Goal: Complete application form: Complete application form

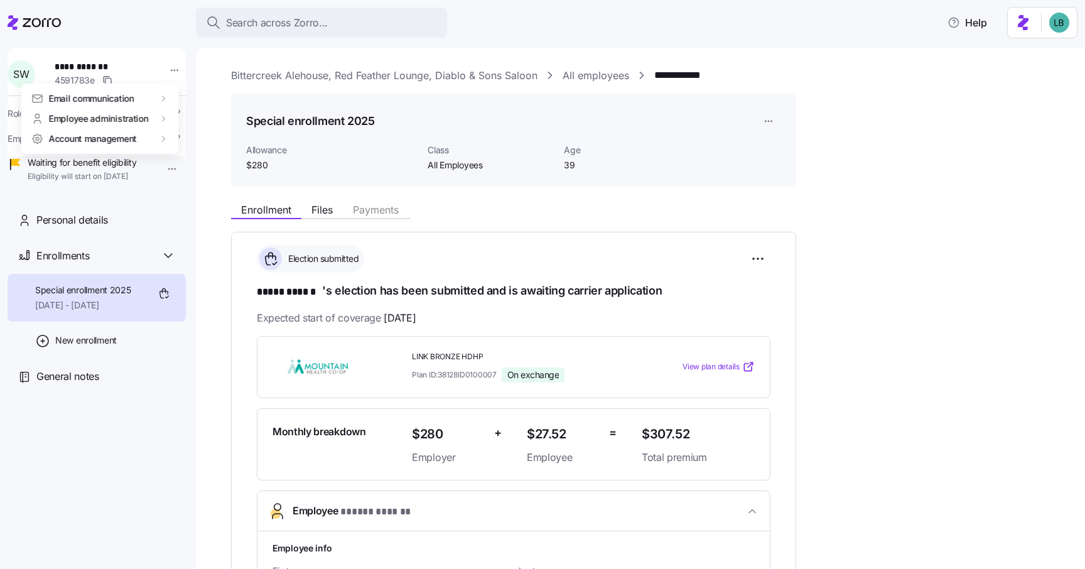
click at [257, 28] on html "**********" at bounding box center [542, 280] width 1085 height 561
click at [257, 28] on span "Search across Zorro..." at bounding box center [277, 23] width 102 height 16
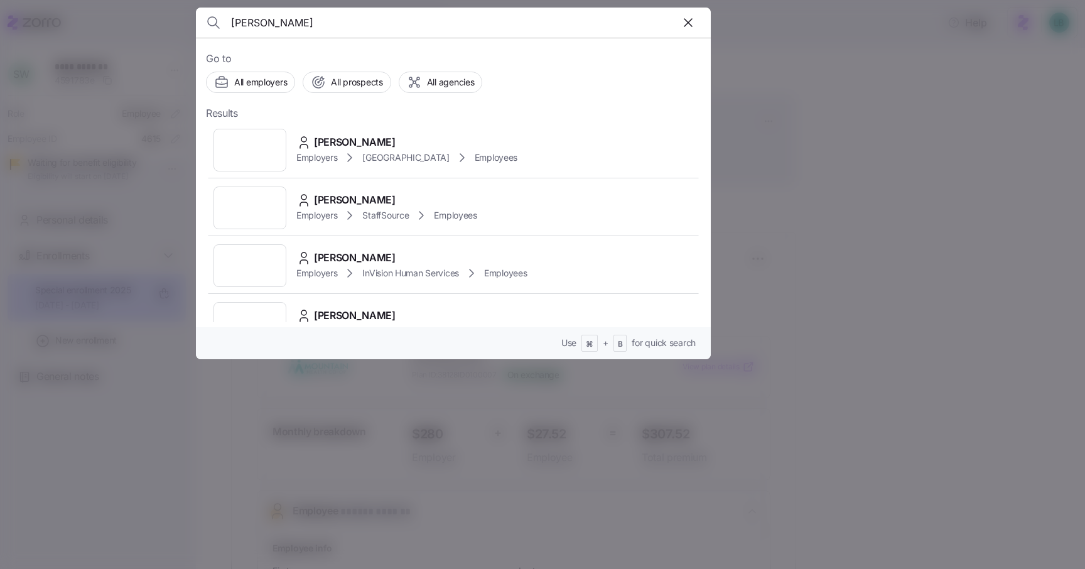
type input "Roderick Jackson"
click at [362, 141] on span "Roderick Jackson" at bounding box center [355, 142] width 82 height 16
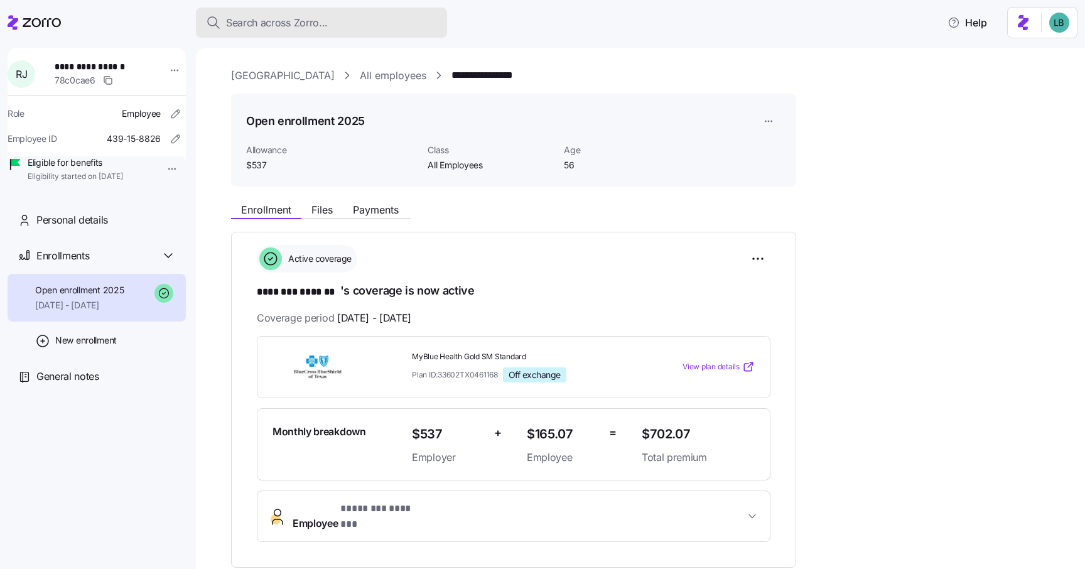
click at [244, 20] on span "Search across Zorro..." at bounding box center [277, 23] width 102 height 16
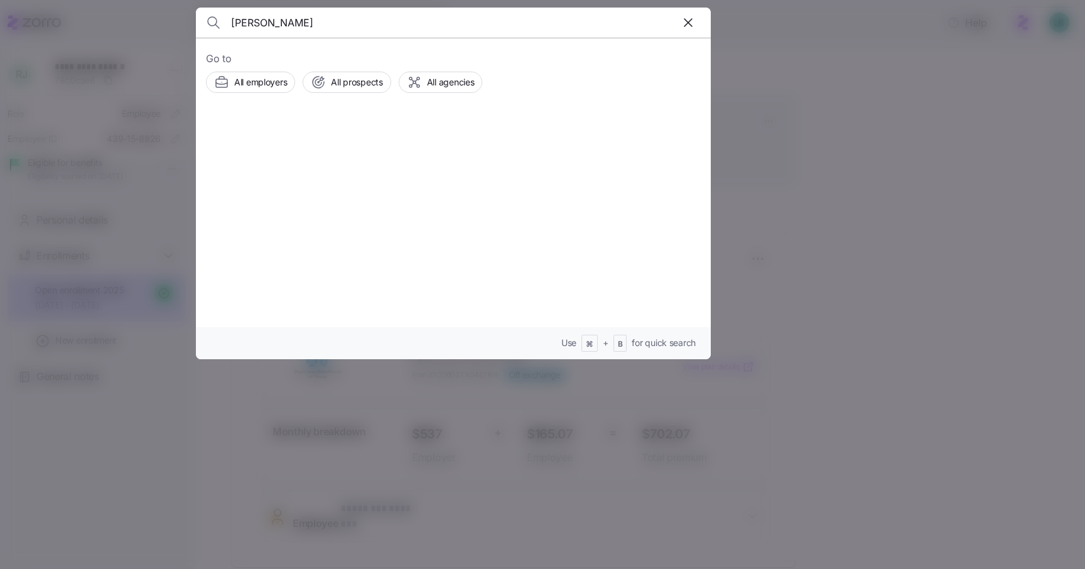
type input "Carter Hines"
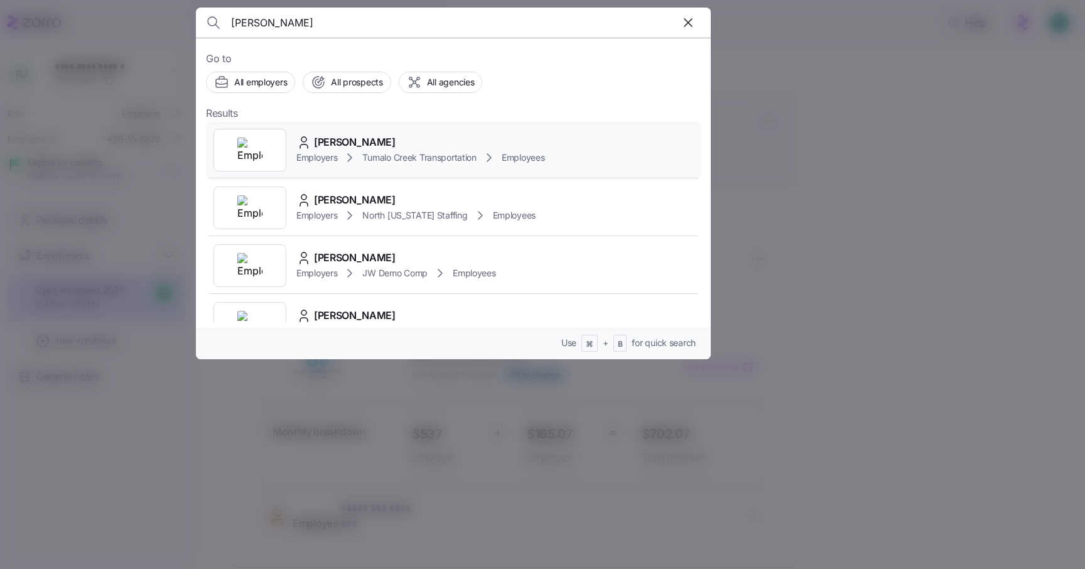
click at [352, 138] on span "Carter Hines" at bounding box center [355, 142] width 82 height 16
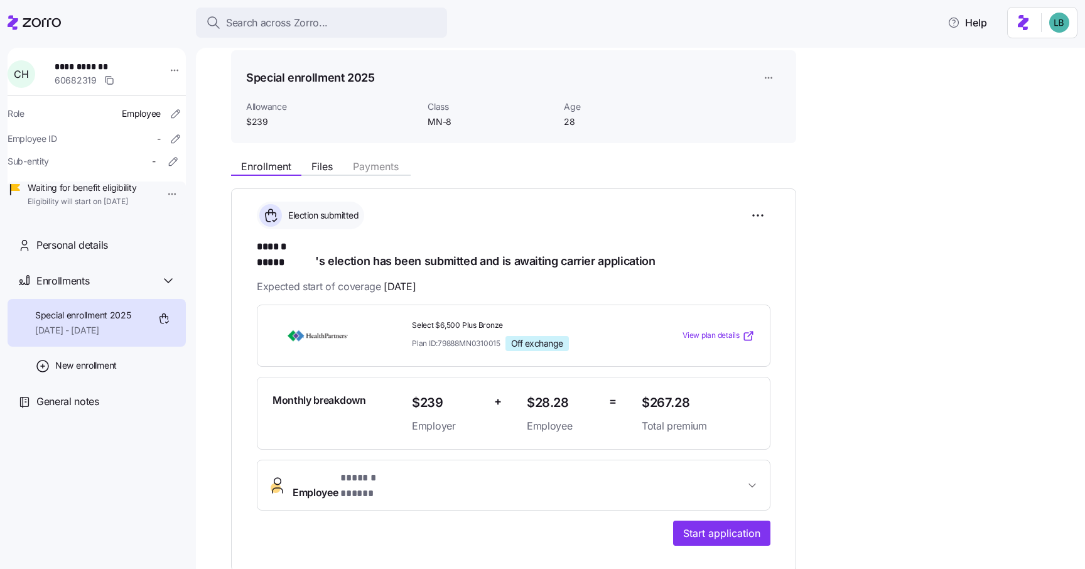
scroll to position [45, 0]
click at [245, 16] on span "Search across Zorro..." at bounding box center [277, 23] width 102 height 16
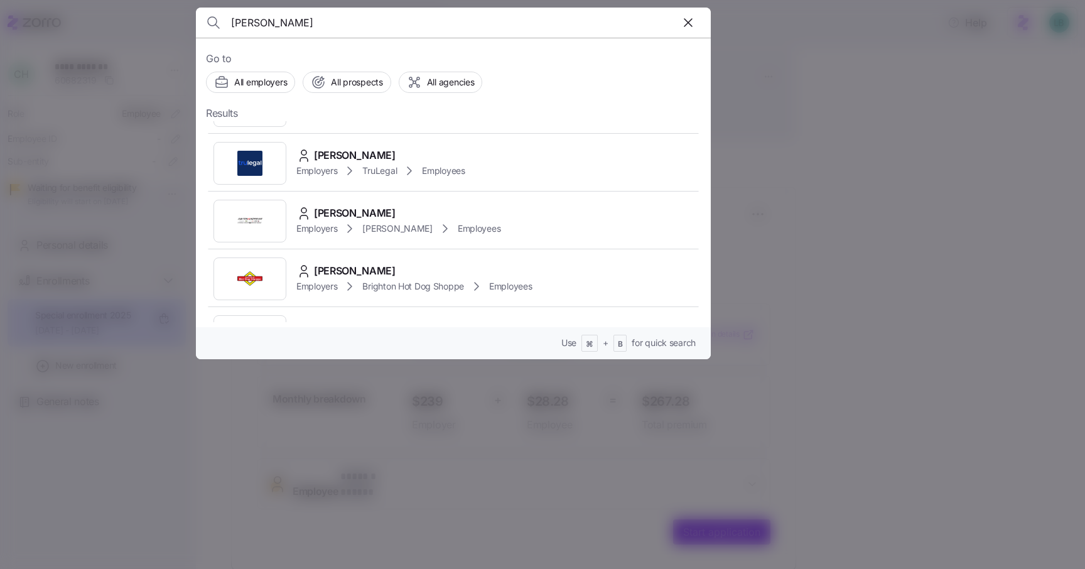
scroll to position [1607, 0]
click at [257, 26] on input "sammantha inners" at bounding box center [392, 23] width 322 height 30
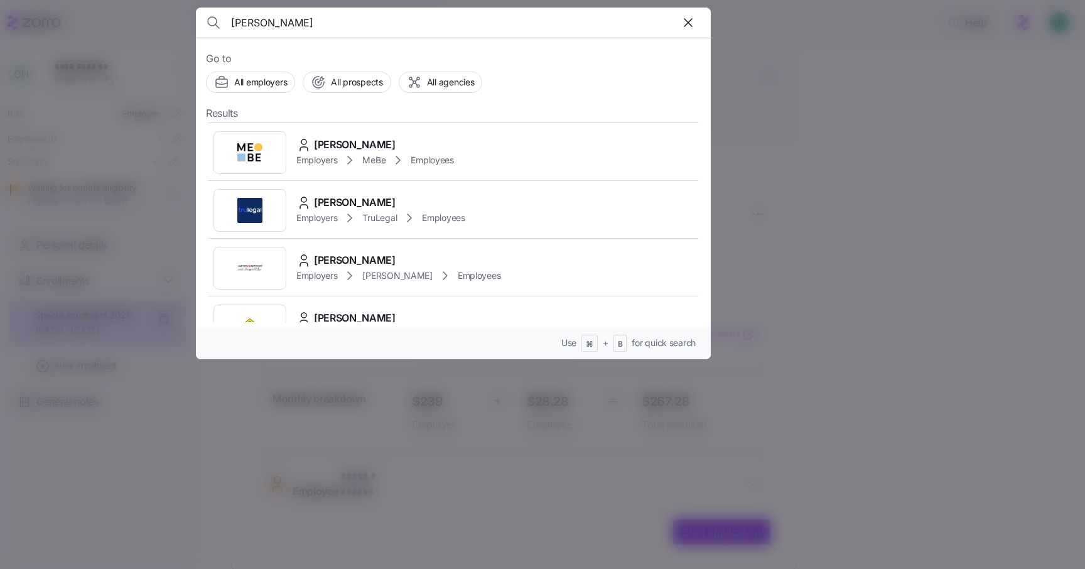
scroll to position [1559, 0]
click at [269, 26] on input "samantha inners" at bounding box center [392, 23] width 322 height 30
type input "cbc"
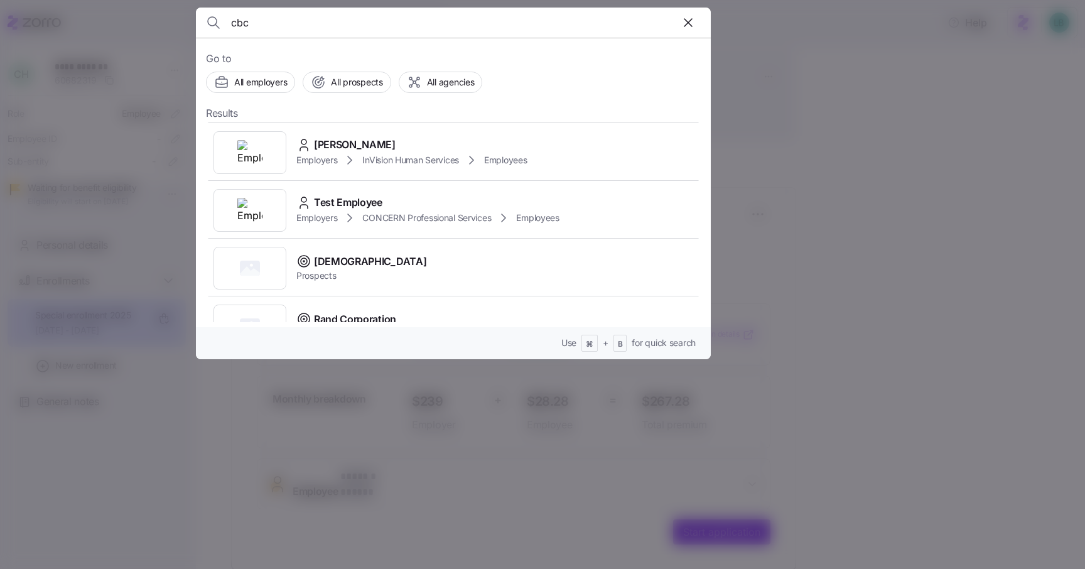
scroll to position [0, 0]
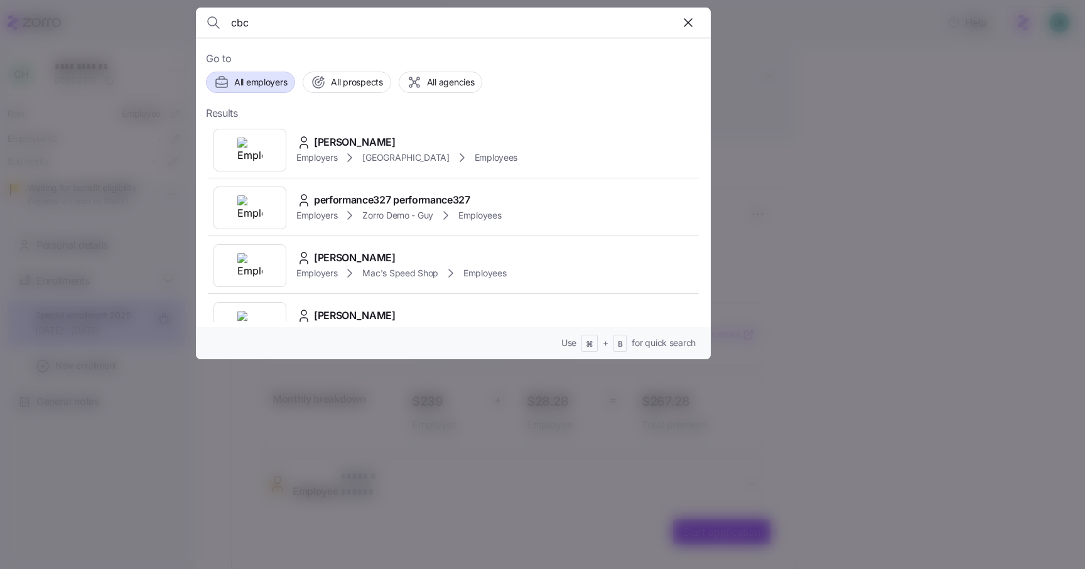
click at [266, 82] on span "All employers" at bounding box center [260, 82] width 53 height 13
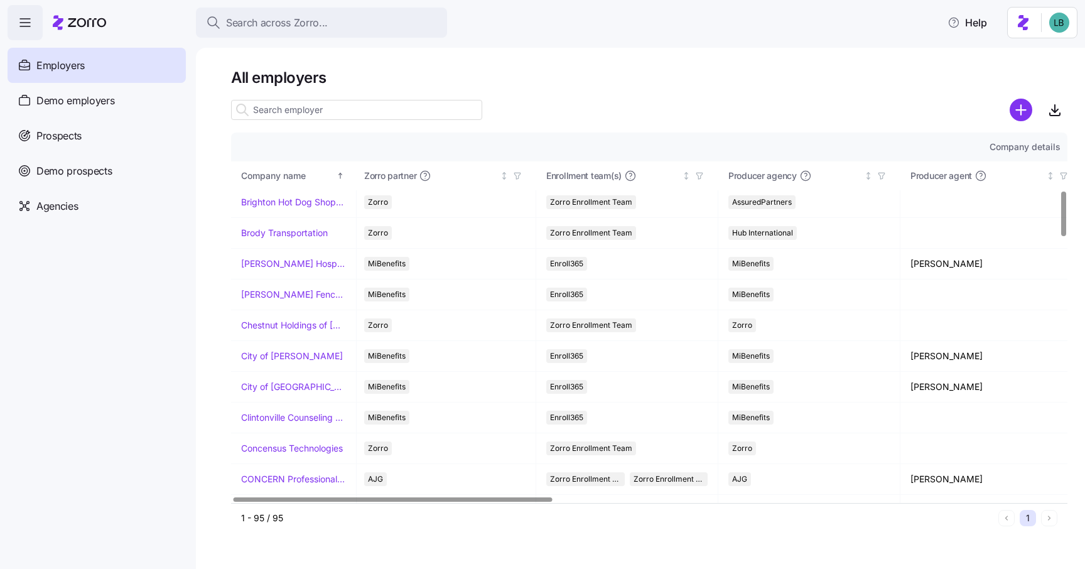
scroll to position [504, 1]
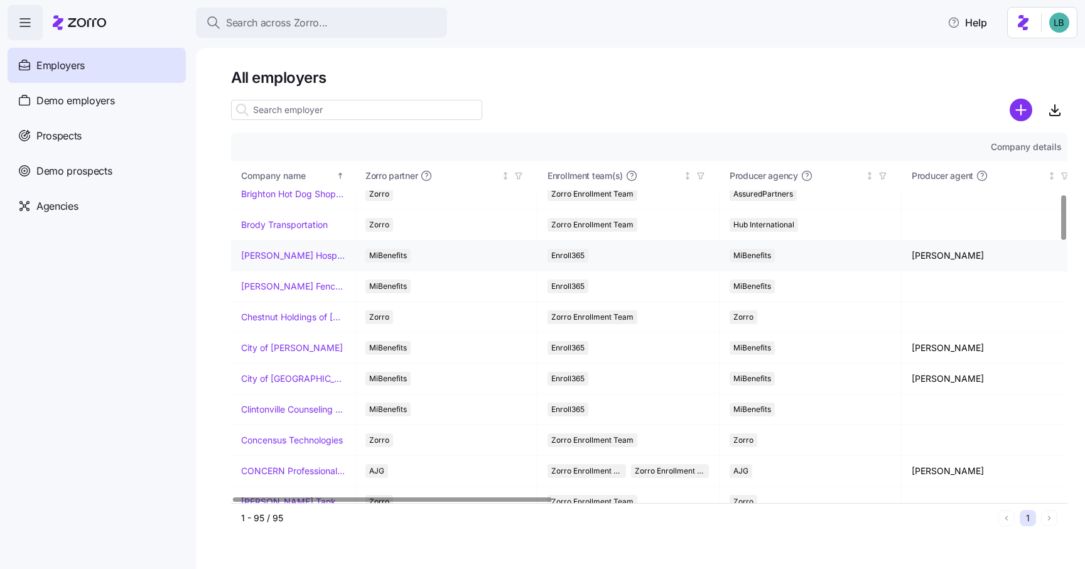
click at [285, 253] on link "Burke Hospitality" at bounding box center [293, 255] width 105 height 13
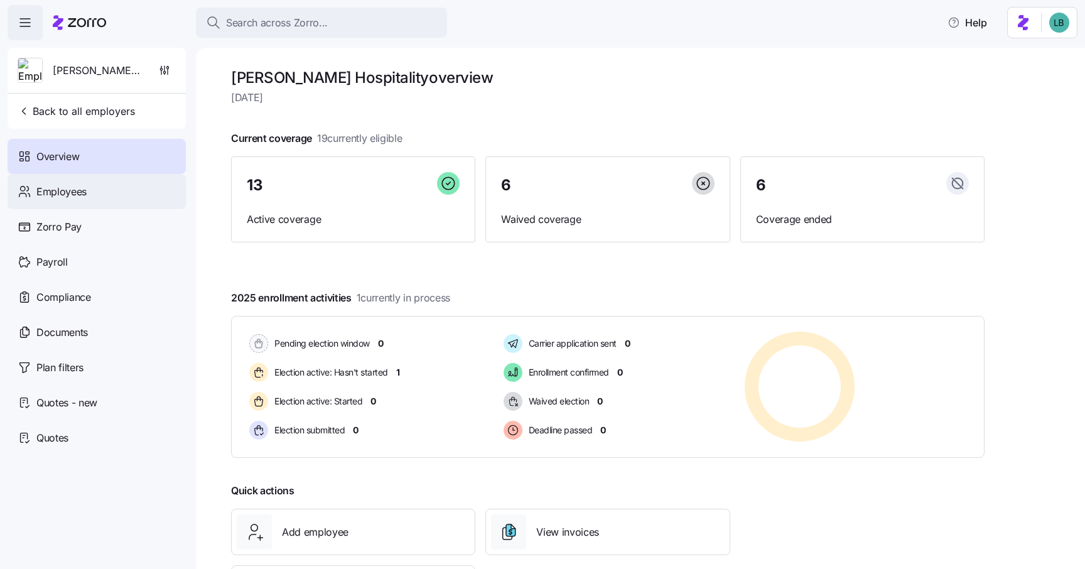
click at [74, 190] on span "Employees" at bounding box center [61, 192] width 50 height 16
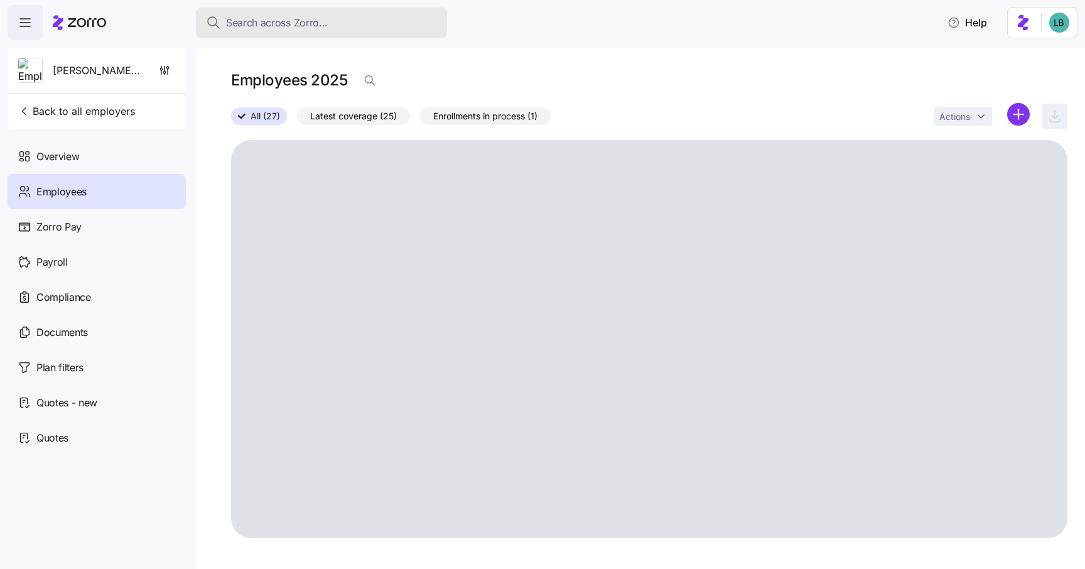
click at [254, 29] on span "Search across Zorro..." at bounding box center [277, 23] width 102 height 16
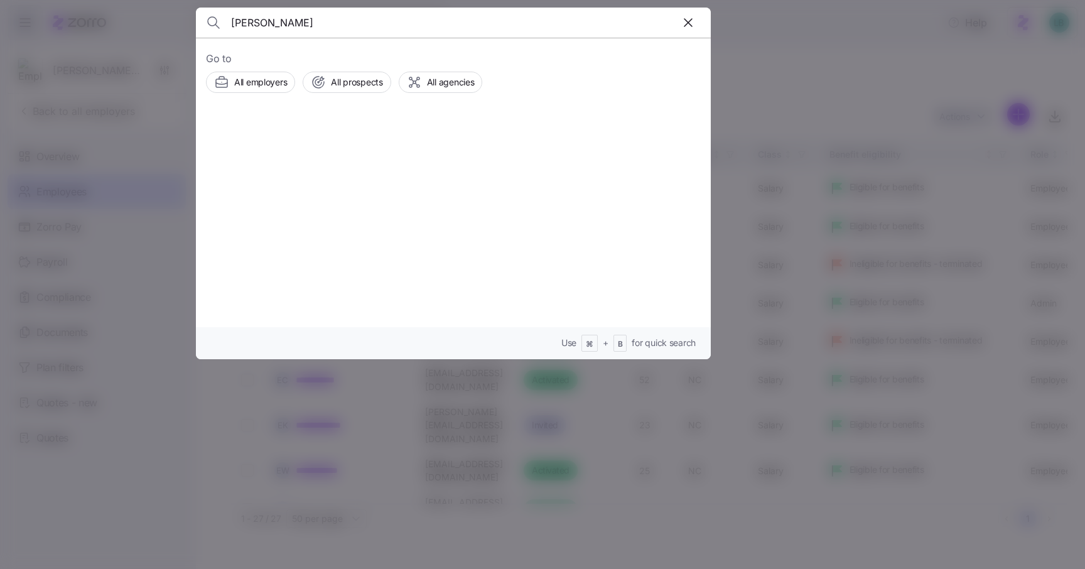
type input "smith"
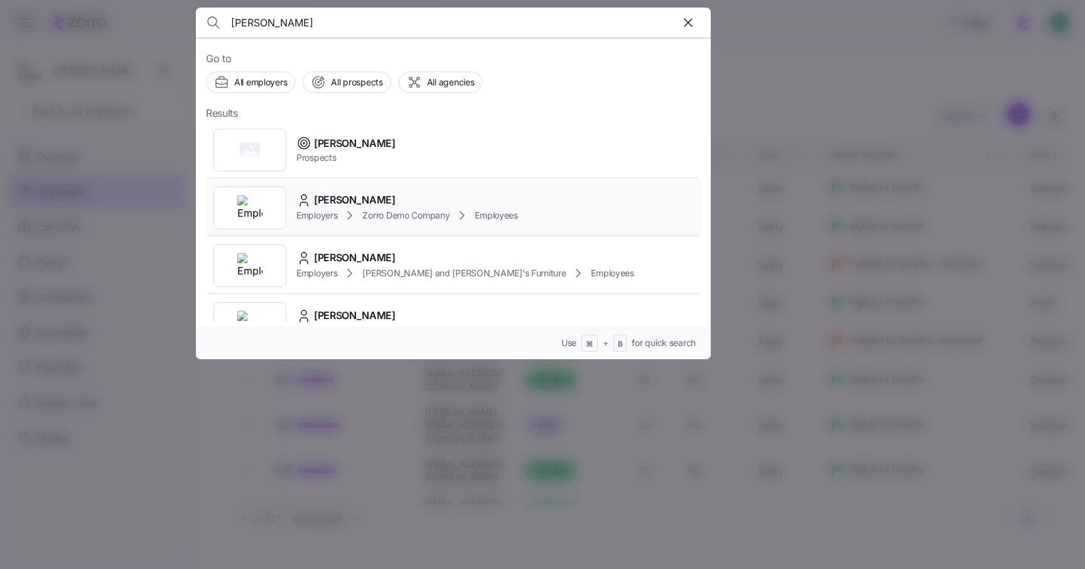
click at [341, 203] on span "Amy Smith" at bounding box center [355, 200] width 82 height 16
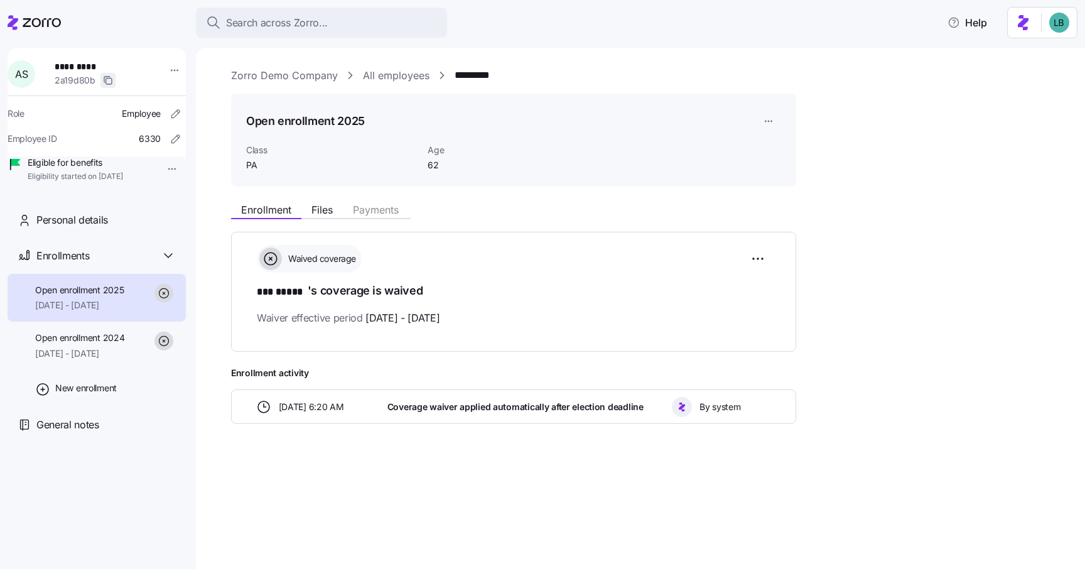
click at [110, 82] on icon "button" at bounding box center [108, 80] width 10 height 10
click at [260, 26] on span "Search across Zorro..." at bounding box center [277, 23] width 102 height 16
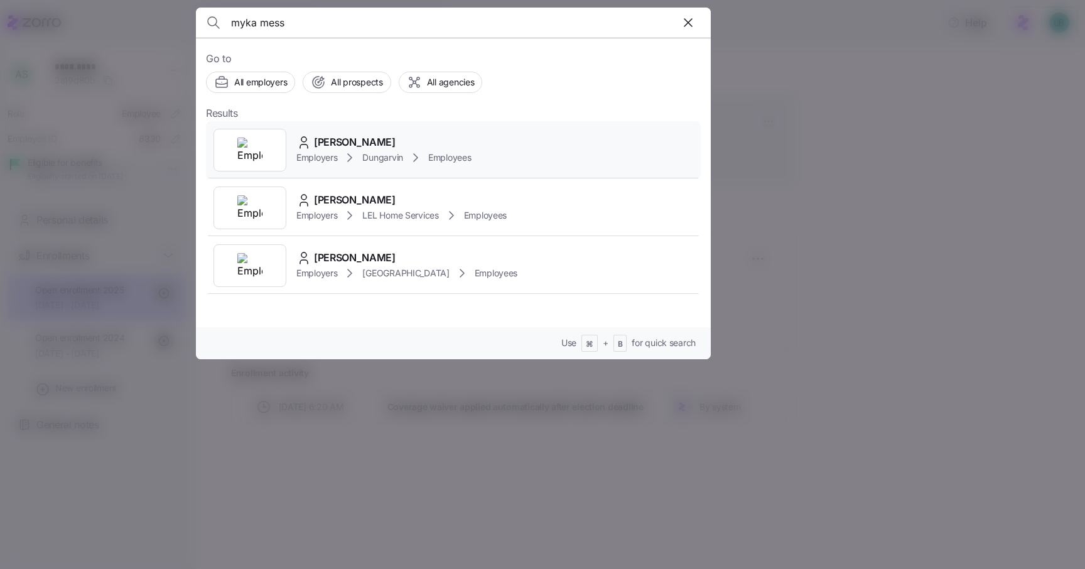
type input "myka mess"
click at [373, 143] on span "Myka Messinger" at bounding box center [355, 142] width 82 height 16
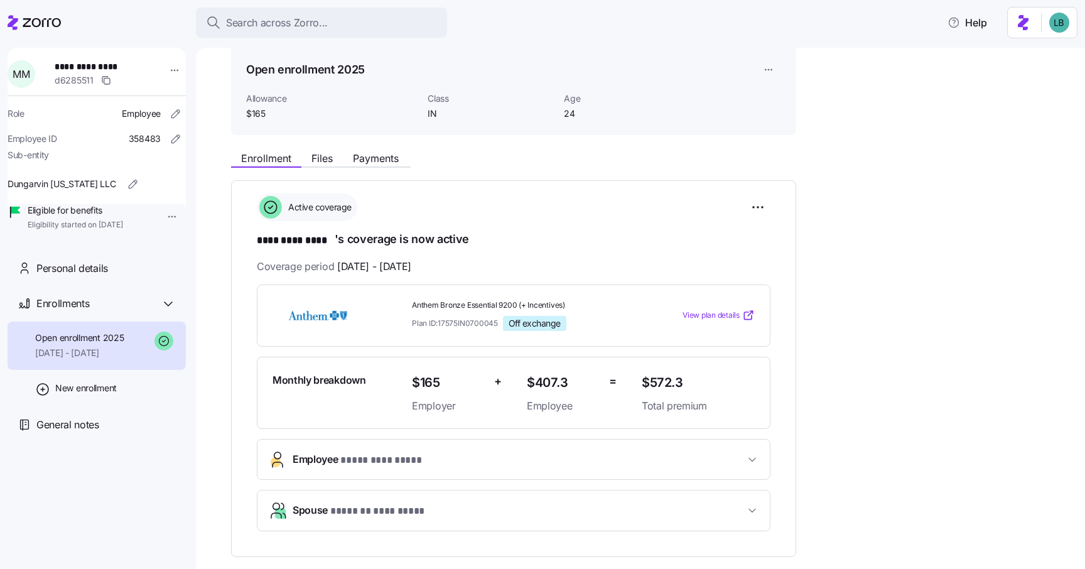
scroll to position [42, 0]
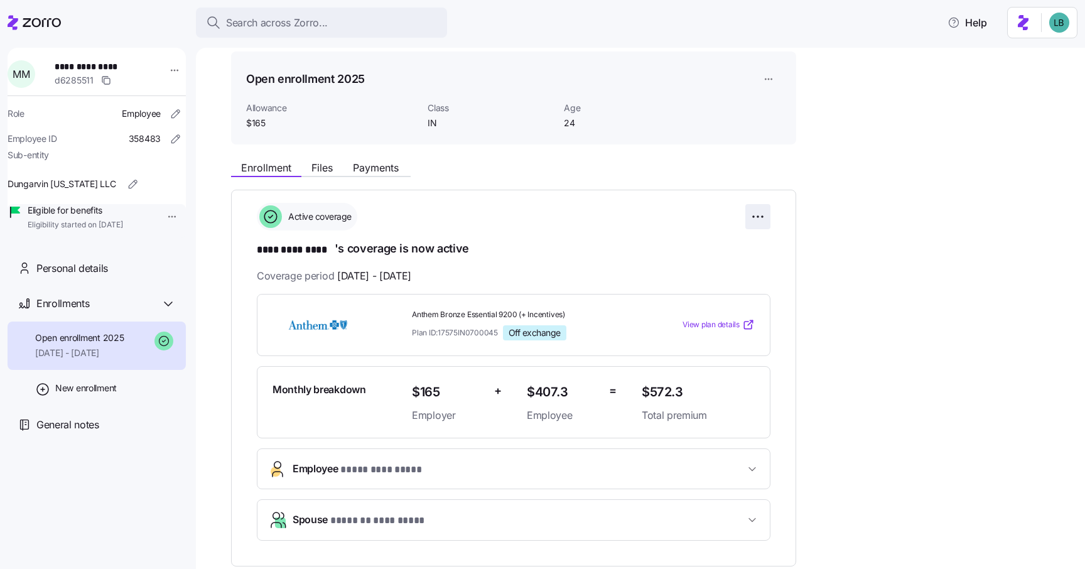
click at [761, 218] on html "**********" at bounding box center [542, 280] width 1085 height 561
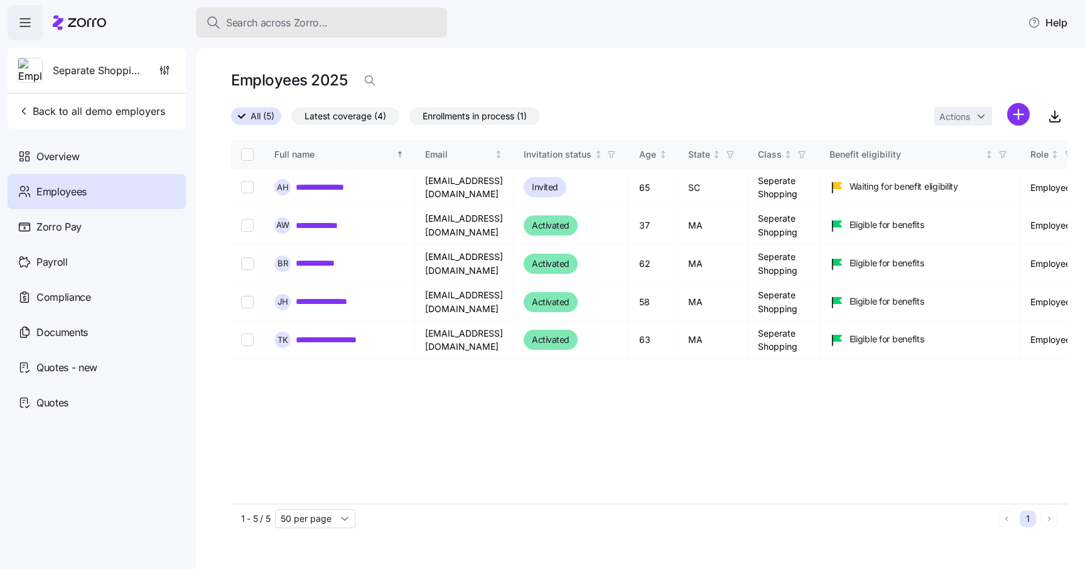
click at [334, 19] on div "Search across Zorro..." at bounding box center [321, 23] width 231 height 16
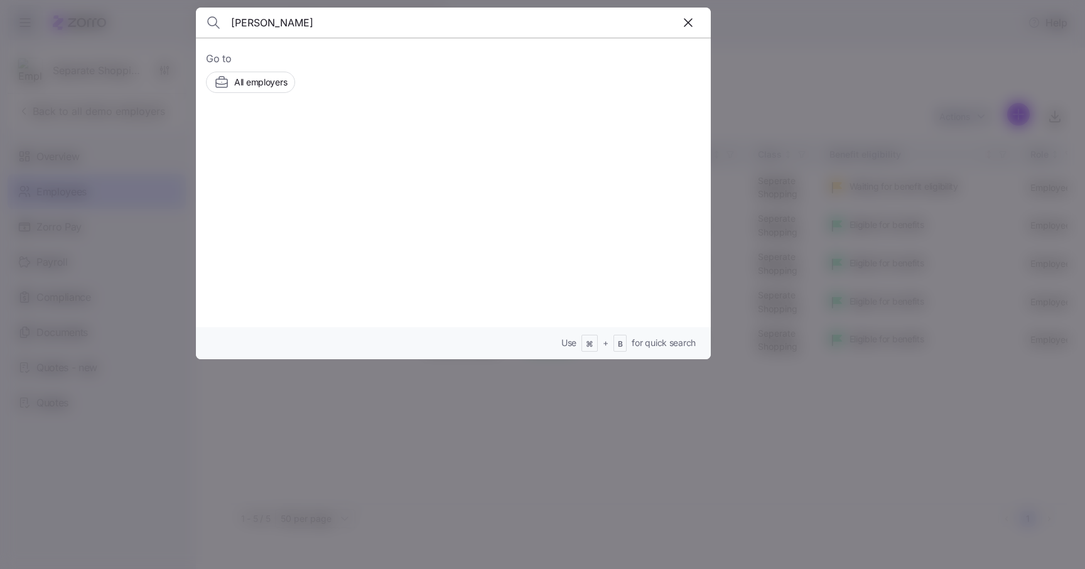
type input "[PERSON_NAME]"
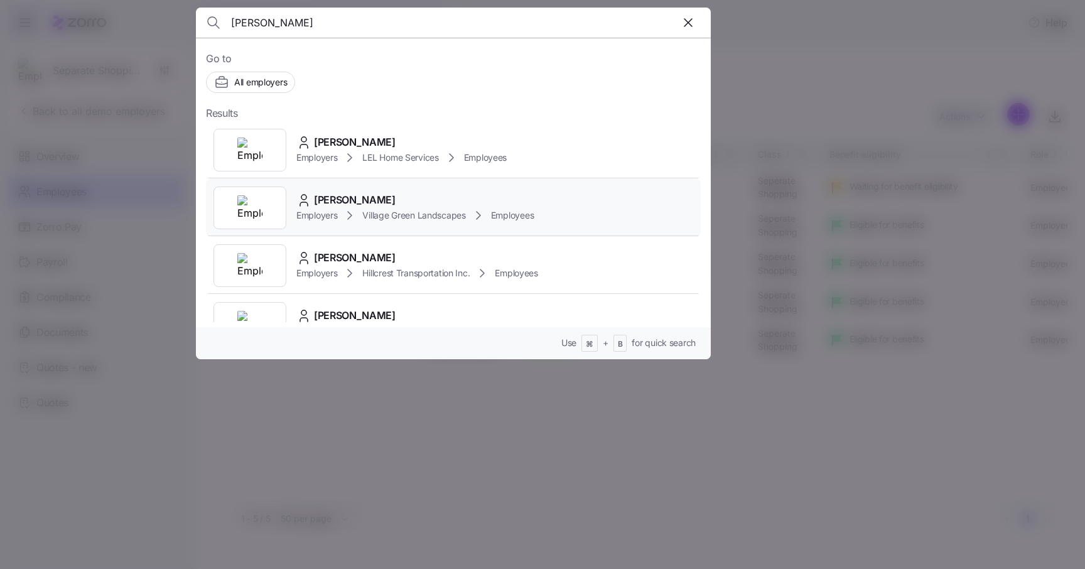
click at [344, 195] on span "[PERSON_NAME]" at bounding box center [355, 200] width 82 height 16
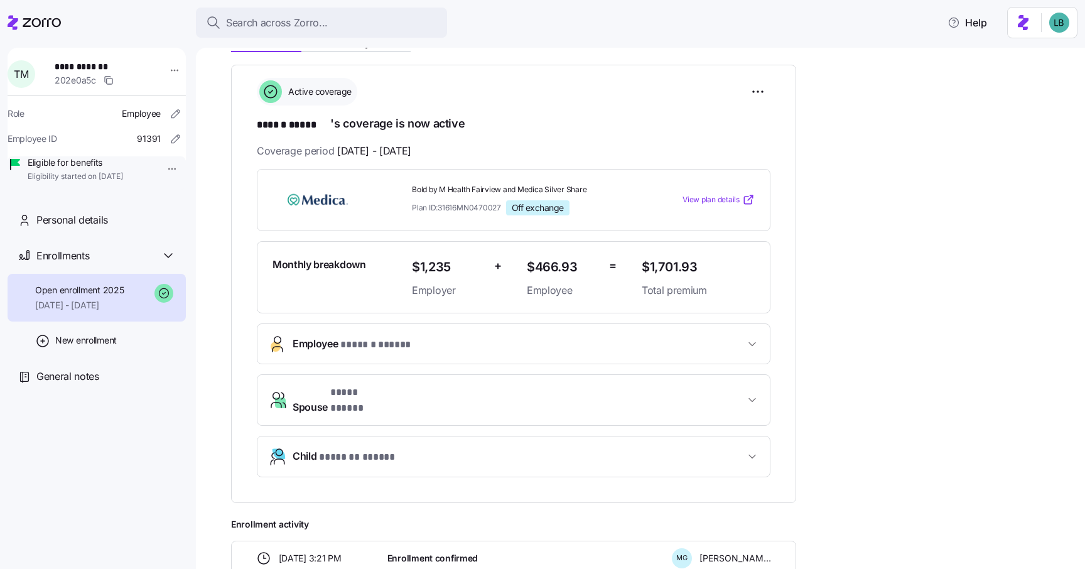
scroll to position [168, 0]
click at [549, 392] on span "Spouse * **** ***** *" at bounding box center [519, 399] width 452 height 30
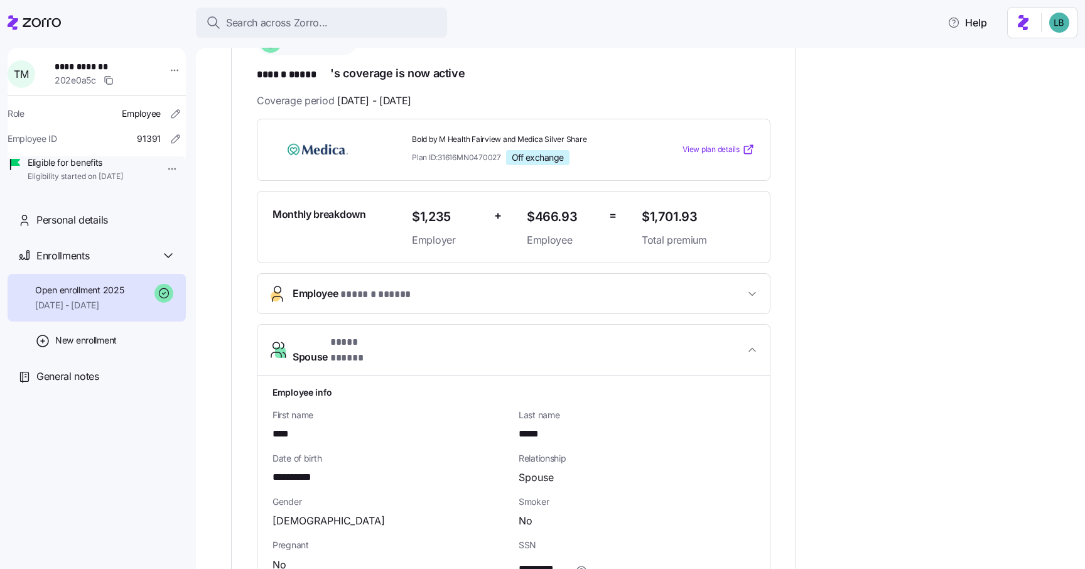
scroll to position [222, 0]
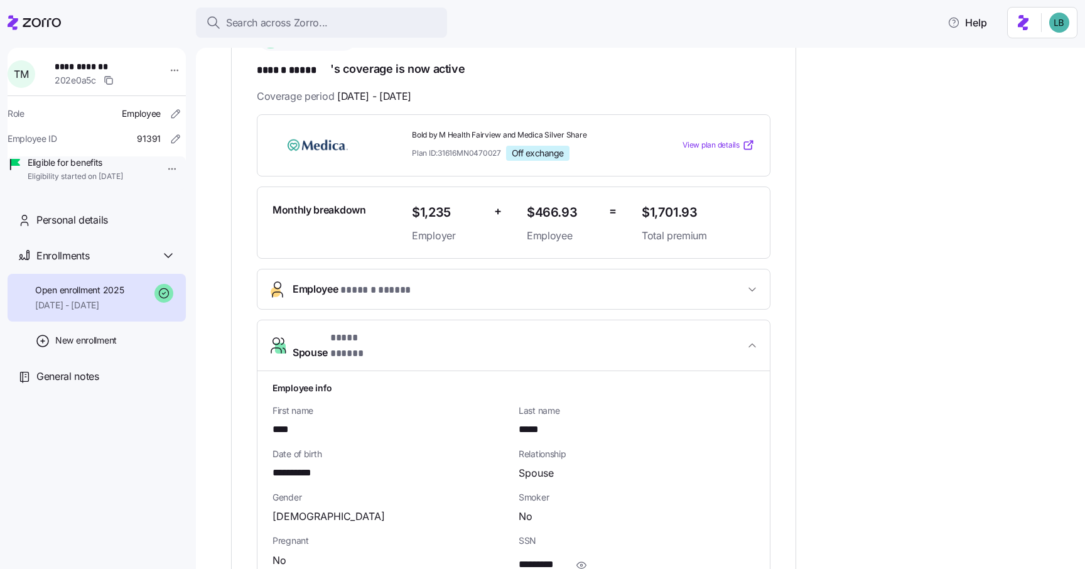
click at [521, 290] on span "Employee * ****** ***** *" at bounding box center [519, 289] width 452 height 17
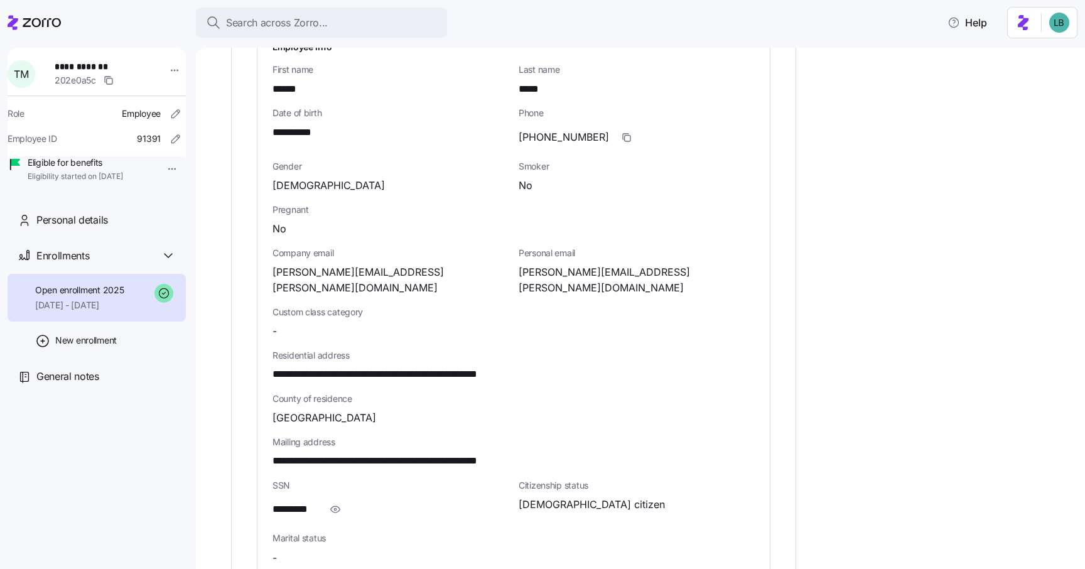
scroll to position [504, 0]
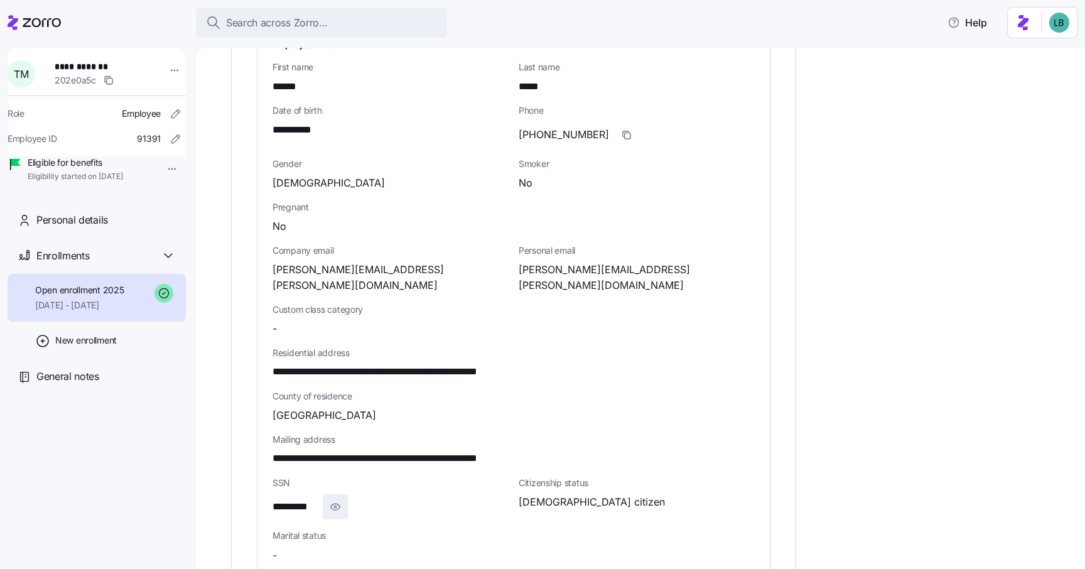
click at [334, 499] on icon "button" at bounding box center [335, 506] width 13 height 15
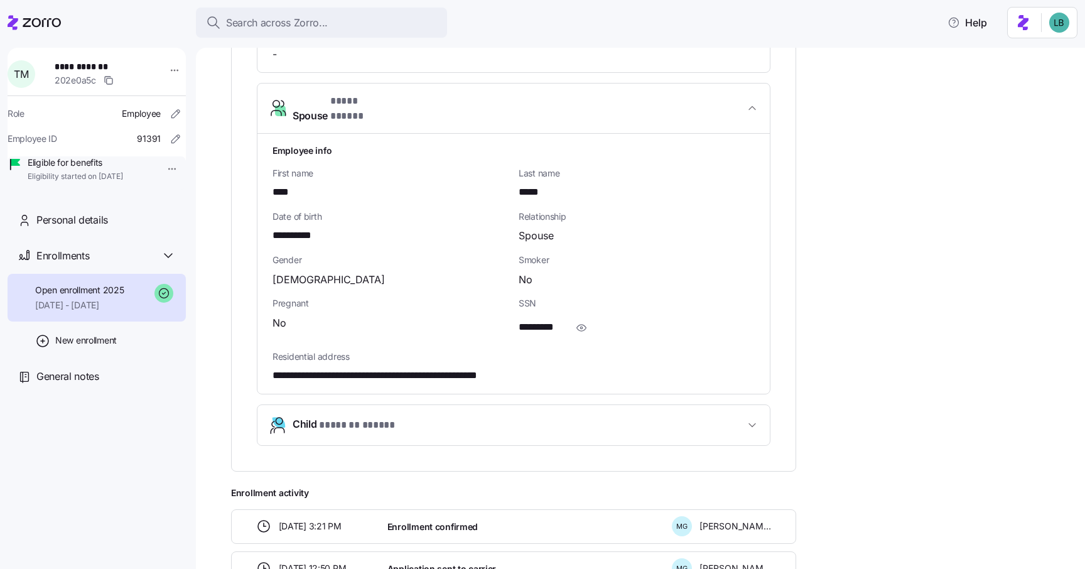
scroll to position [1095, 0]
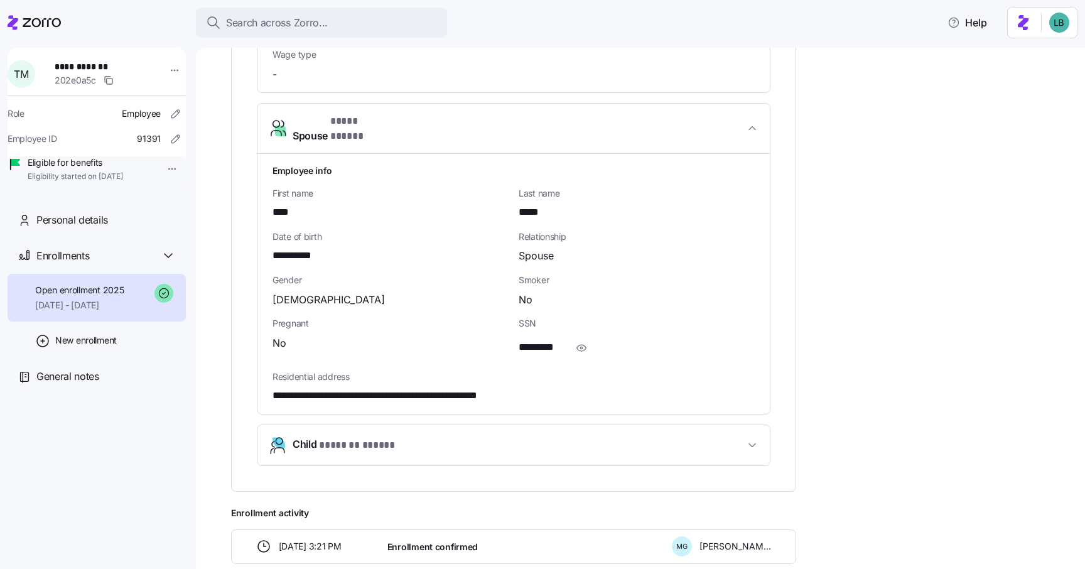
click at [448, 436] on span "Child * ******* ***** *" at bounding box center [519, 444] width 452 height 17
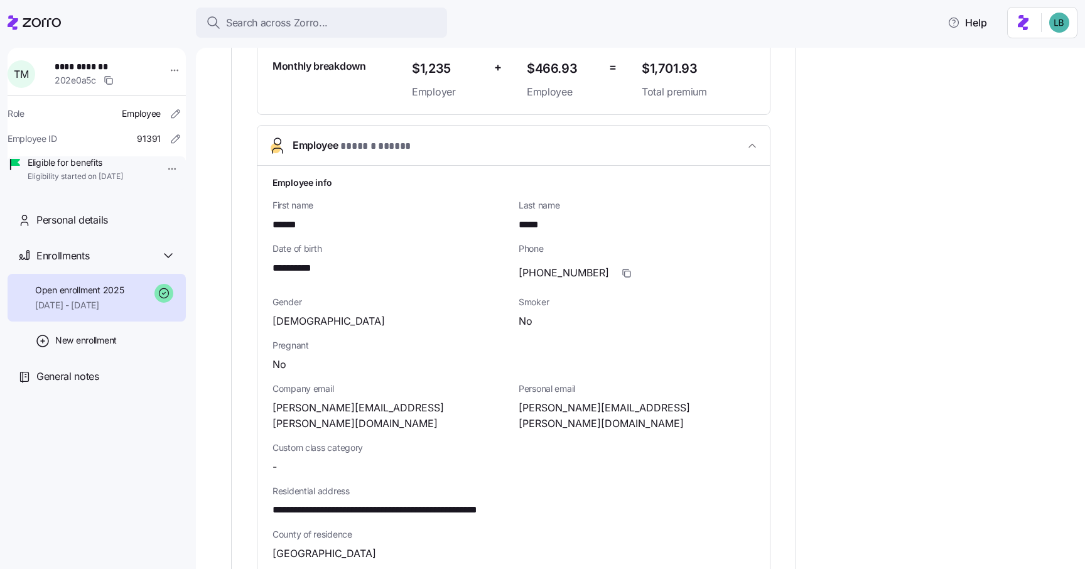
scroll to position [363, 0]
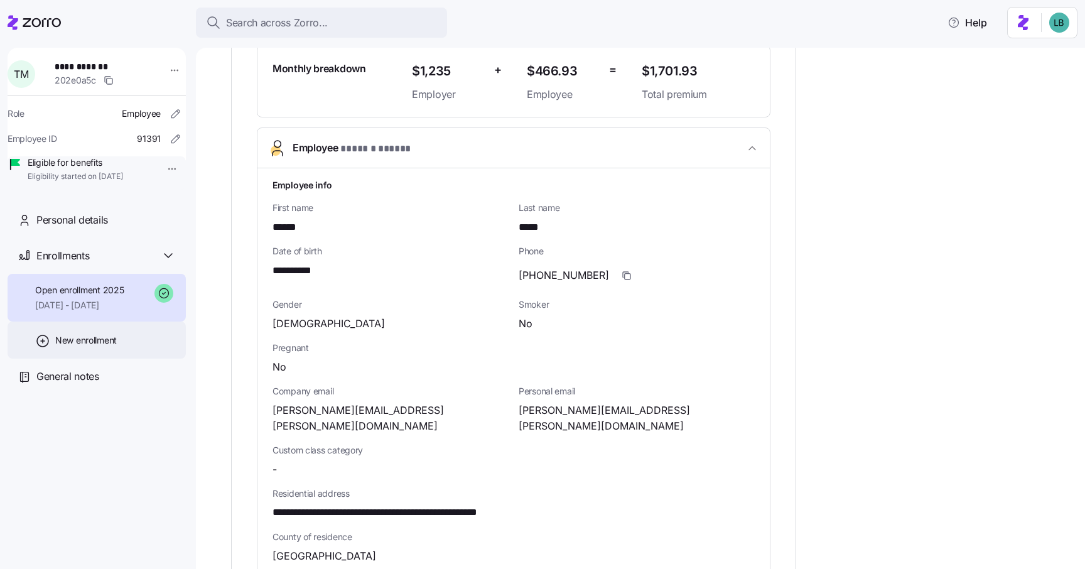
click at [89, 347] on span "New enrollment" at bounding box center [86, 340] width 62 height 13
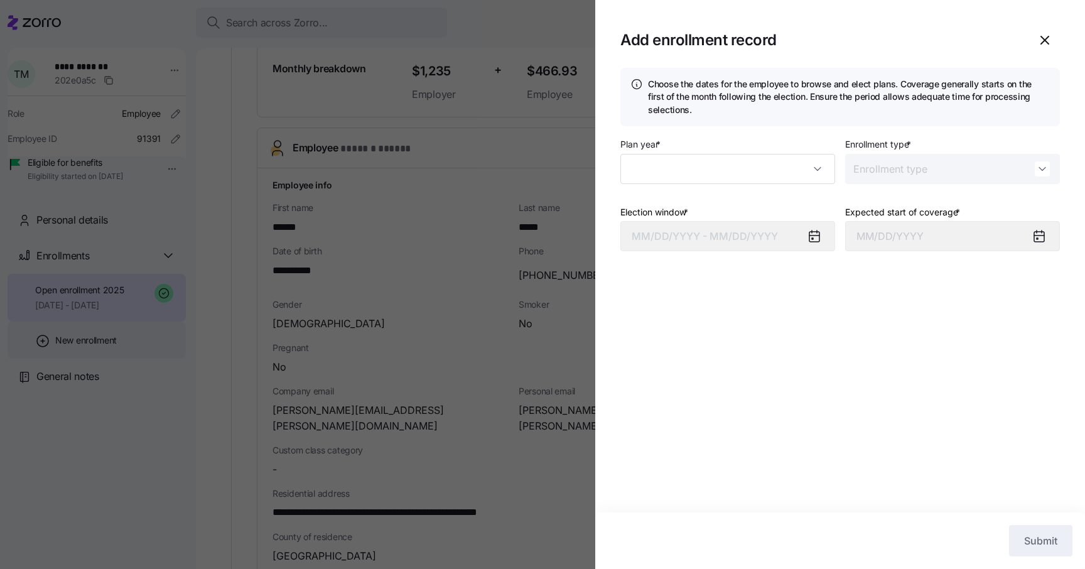
type input "2025"
type input "Special"
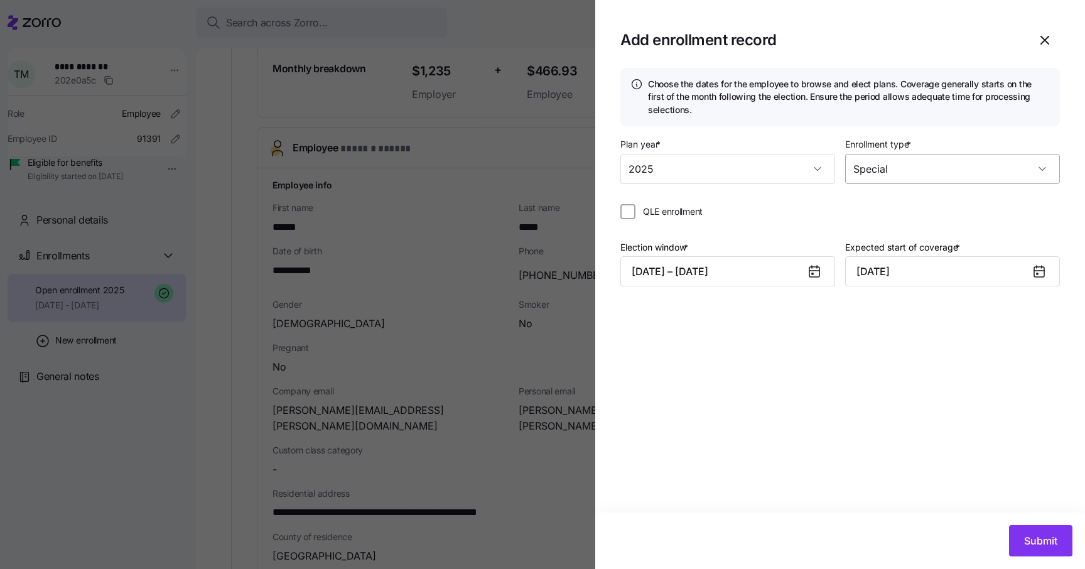
click at [889, 173] on input "Special" at bounding box center [952, 169] width 215 height 30
click at [875, 235] on span "Special" at bounding box center [875, 234] width 30 height 14
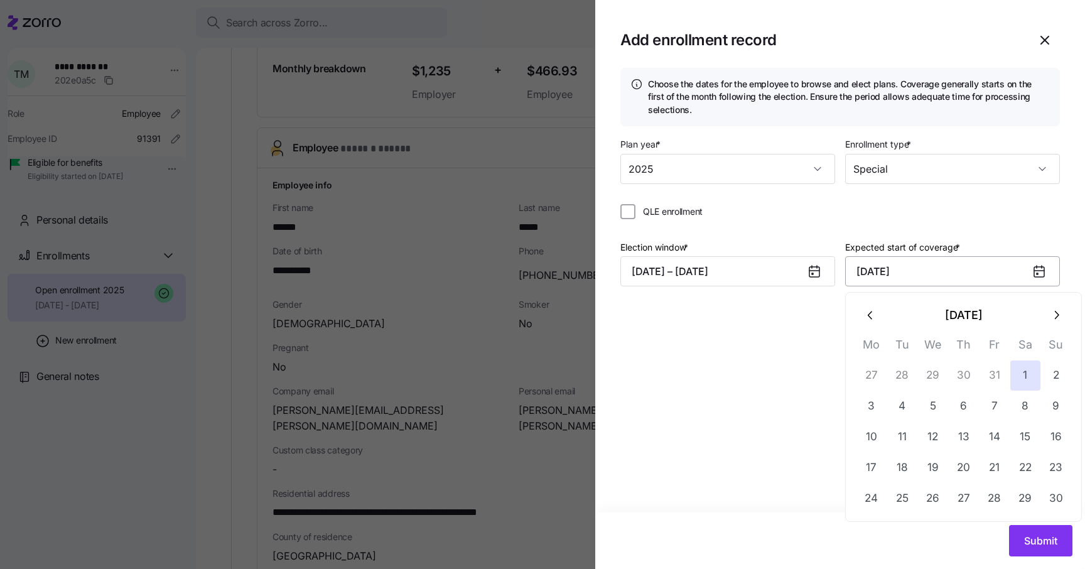
click at [868, 272] on input "November 1, 2025" at bounding box center [952, 271] width 215 height 30
click at [867, 316] on icon "button" at bounding box center [871, 315] width 14 height 14
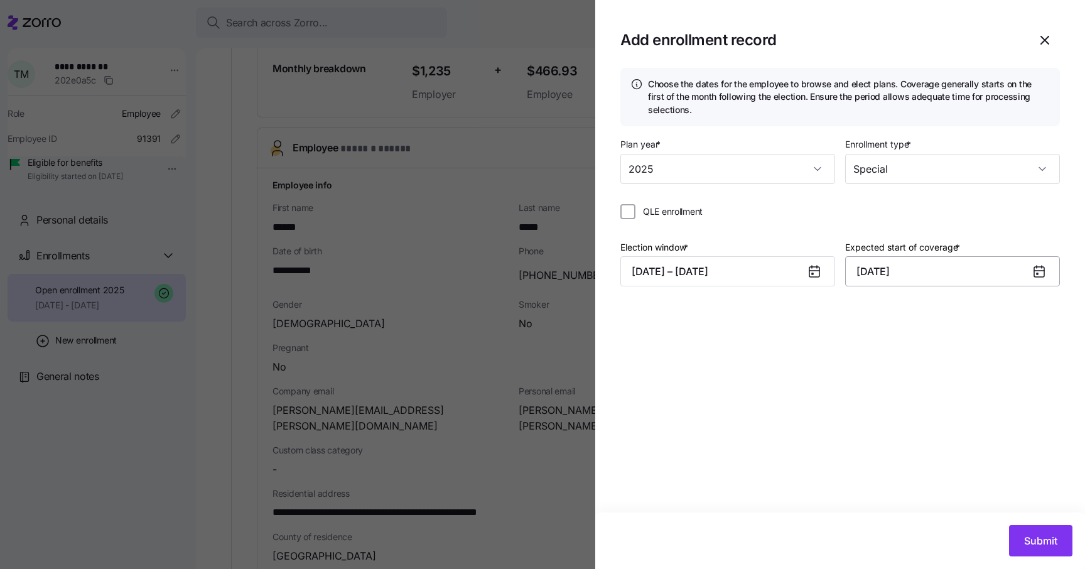
click at [902, 268] on input "November 1, 2025" at bounding box center [952, 271] width 215 height 30
click at [768, 278] on button "09/23/2025 – 10/20/2025" at bounding box center [727, 271] width 215 height 30
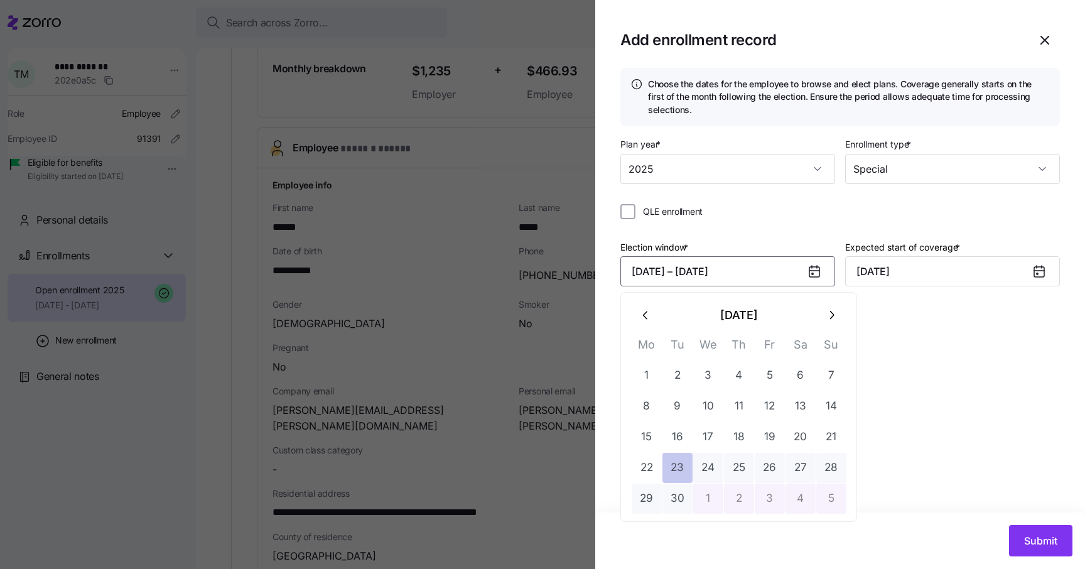
click at [671, 462] on button "23" at bounding box center [678, 468] width 30 height 30
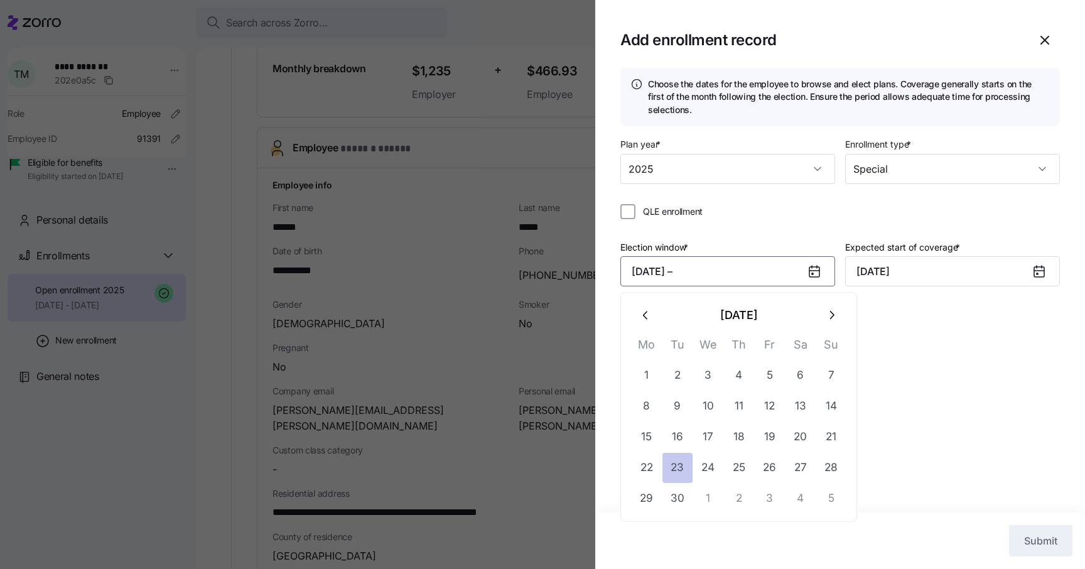
click at [671, 462] on button "23" at bounding box center [678, 468] width 30 height 30
click at [647, 473] on button "22" at bounding box center [647, 468] width 30 height 30
click at [678, 463] on button "23" at bounding box center [678, 468] width 30 height 30
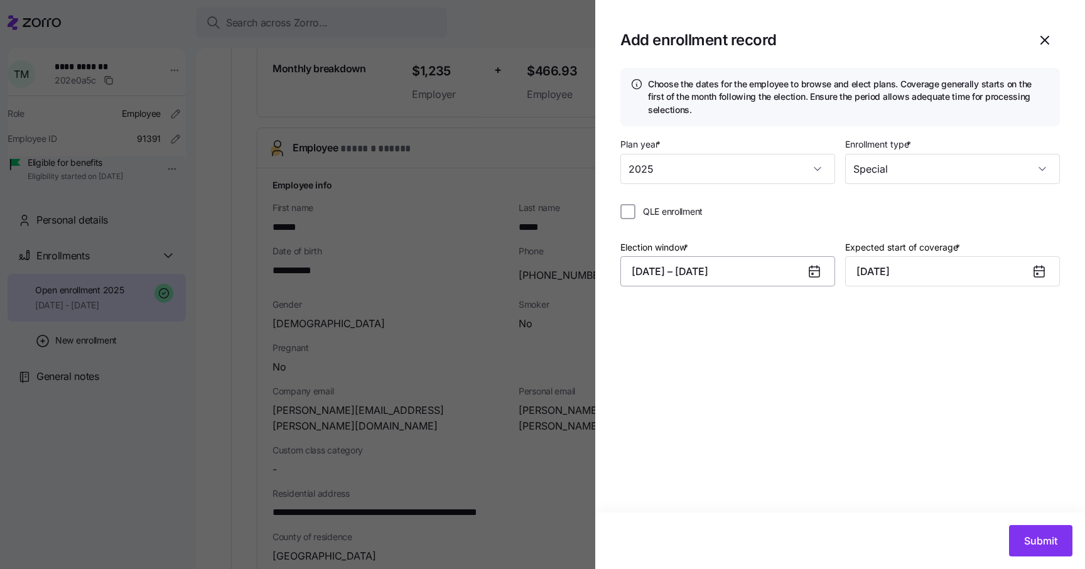
click at [728, 274] on button "09/22/2025 – 09/23/2025" at bounding box center [727, 271] width 215 height 30
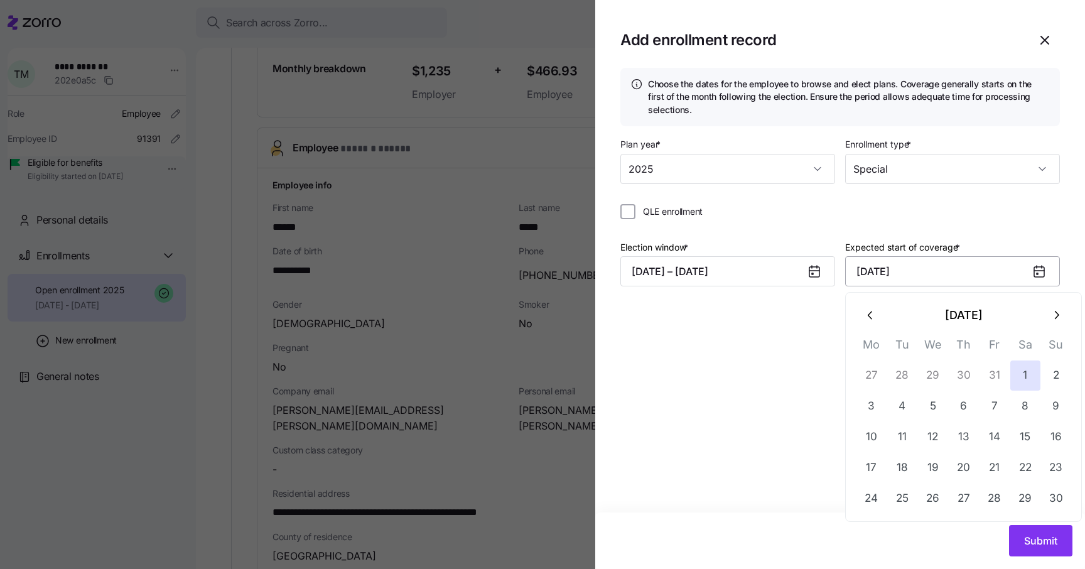
click at [898, 278] on input "November 1, 2025" at bounding box center [952, 271] width 215 height 30
click at [878, 319] on button "button" at bounding box center [871, 315] width 30 height 30
click at [931, 380] on button "1" at bounding box center [933, 375] width 30 height 30
type input "October 1, 2025"
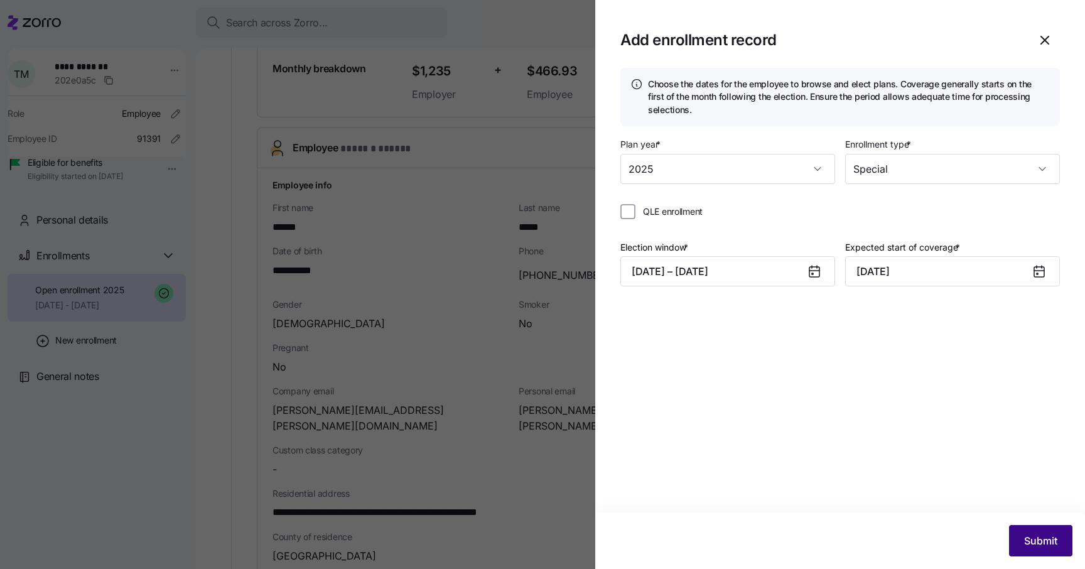
click at [1046, 545] on span "Submit" at bounding box center [1040, 540] width 33 height 15
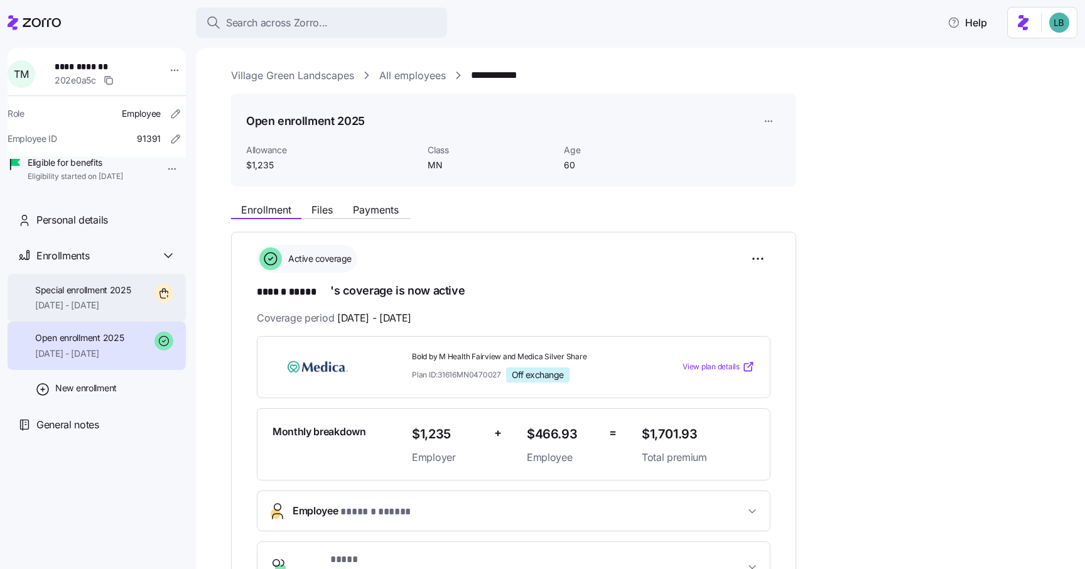
click at [93, 296] on span "Special enrollment 2025" at bounding box center [83, 290] width 96 height 13
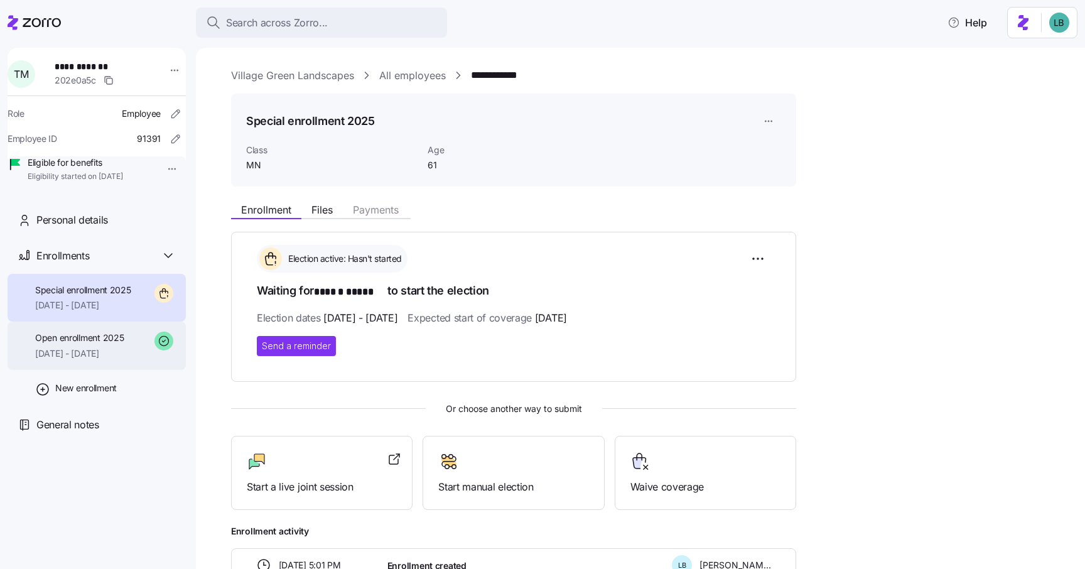
click at [104, 344] on span "Open enrollment 2025" at bounding box center [79, 338] width 89 height 13
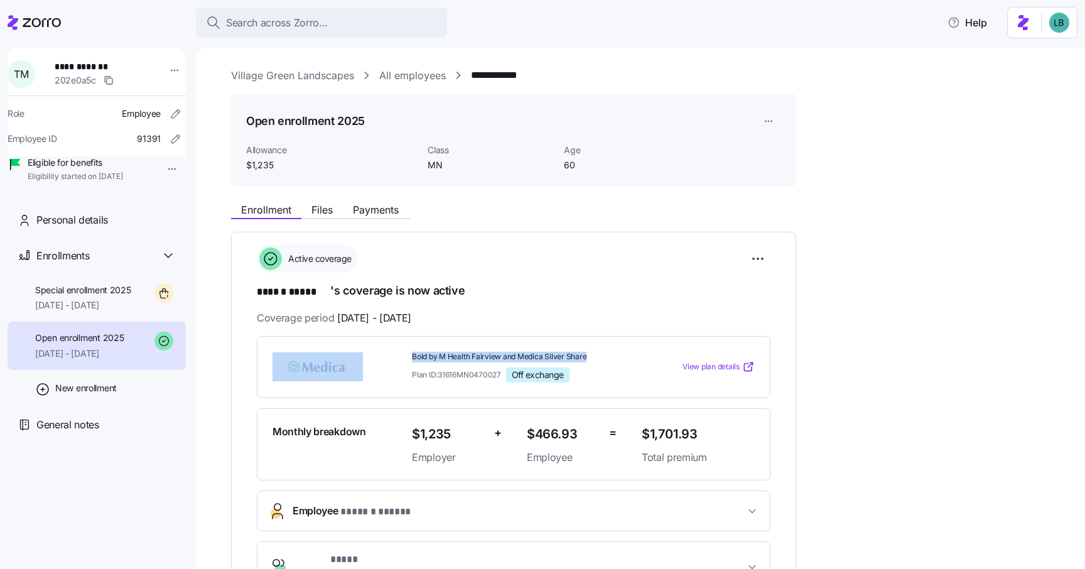
drag, startPoint x: 596, startPoint y: 356, endPoint x: 393, endPoint y: 354, distance: 202.9
click at [393, 354] on div "Bold by M Health Fairview and Medica Silver Share Plan ID: 31616MN0470027 Off e…" at bounding box center [514, 367] width 492 height 41
copy div "Bold by M Health Fairview and Medica Silver Share"
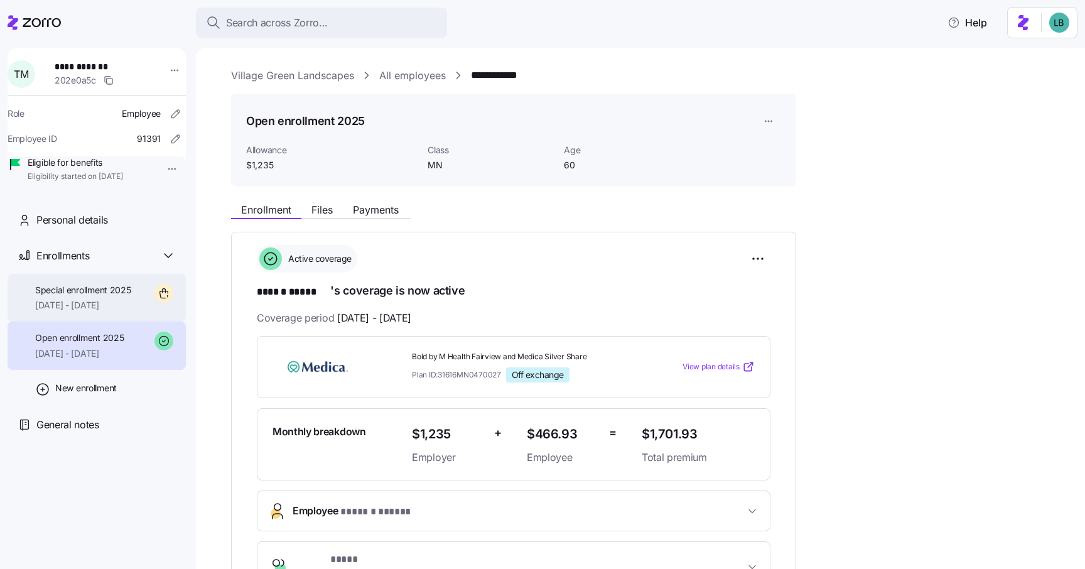
click at [100, 296] on span "Special enrollment 2025" at bounding box center [83, 290] width 96 height 13
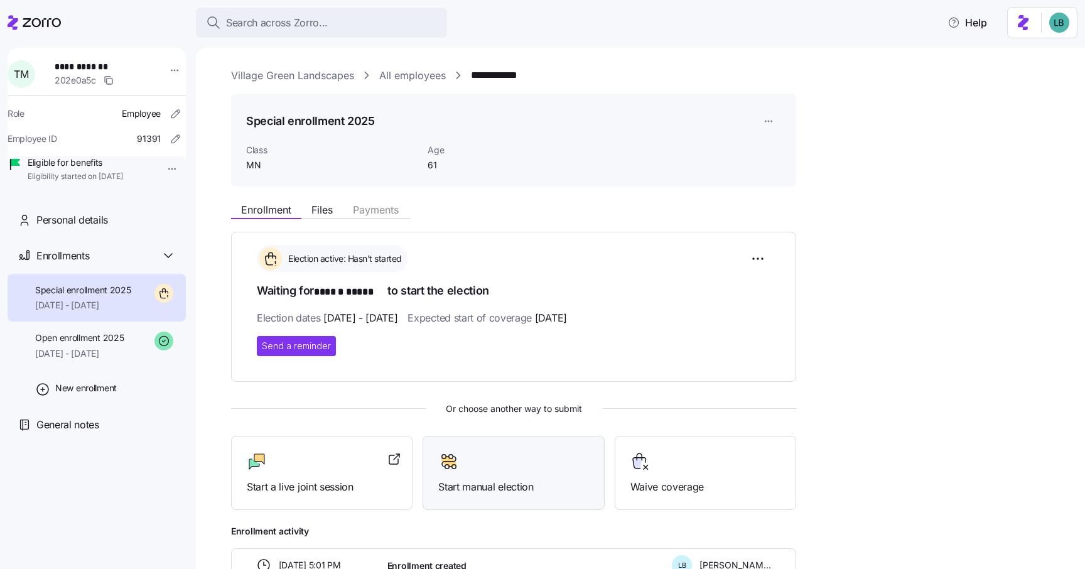
click at [518, 463] on div at bounding box center [513, 462] width 150 height 20
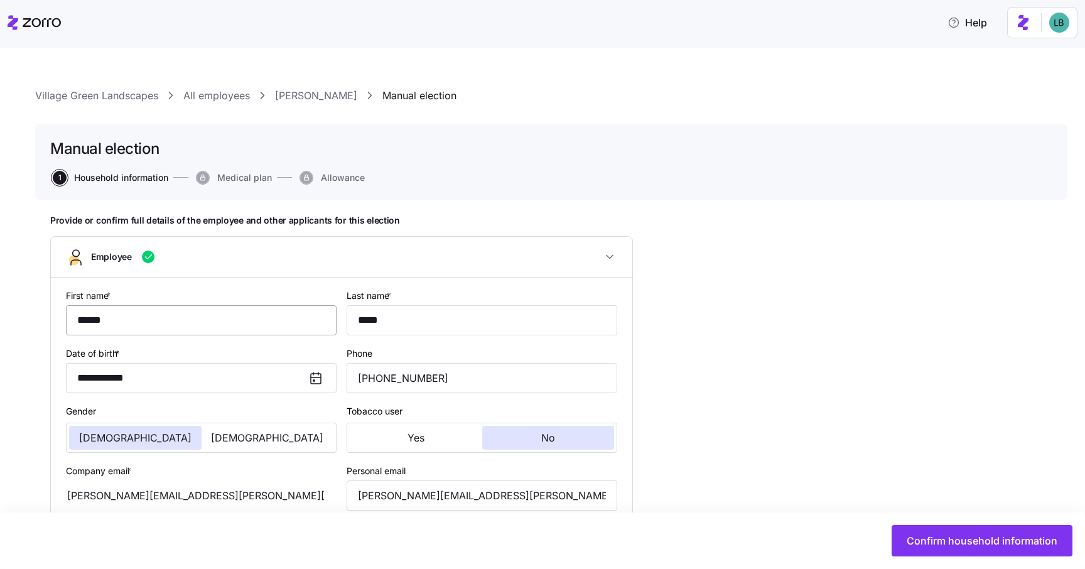
type input "MN"
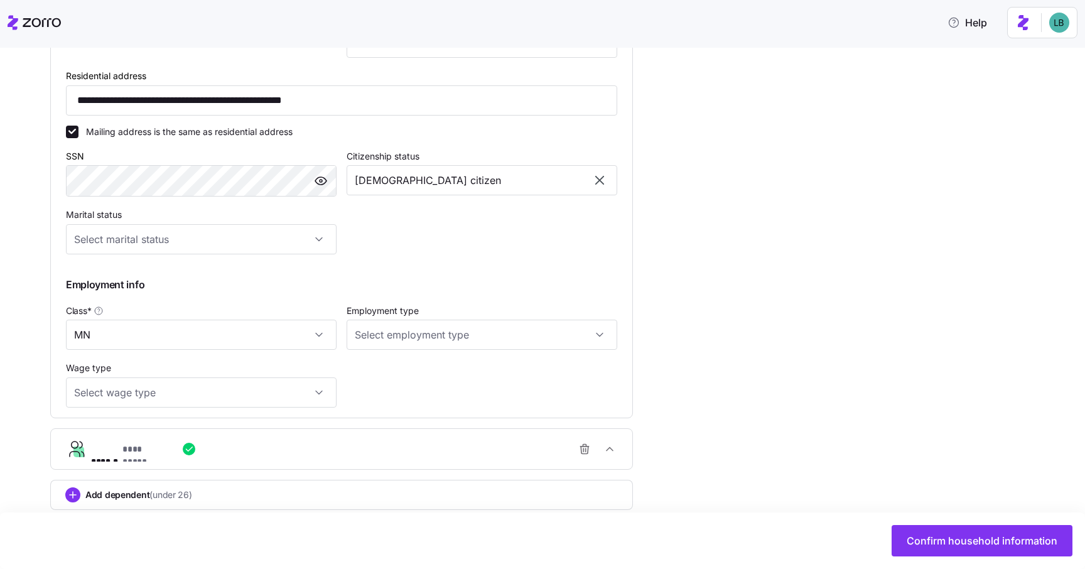
scroll to position [474, 0]
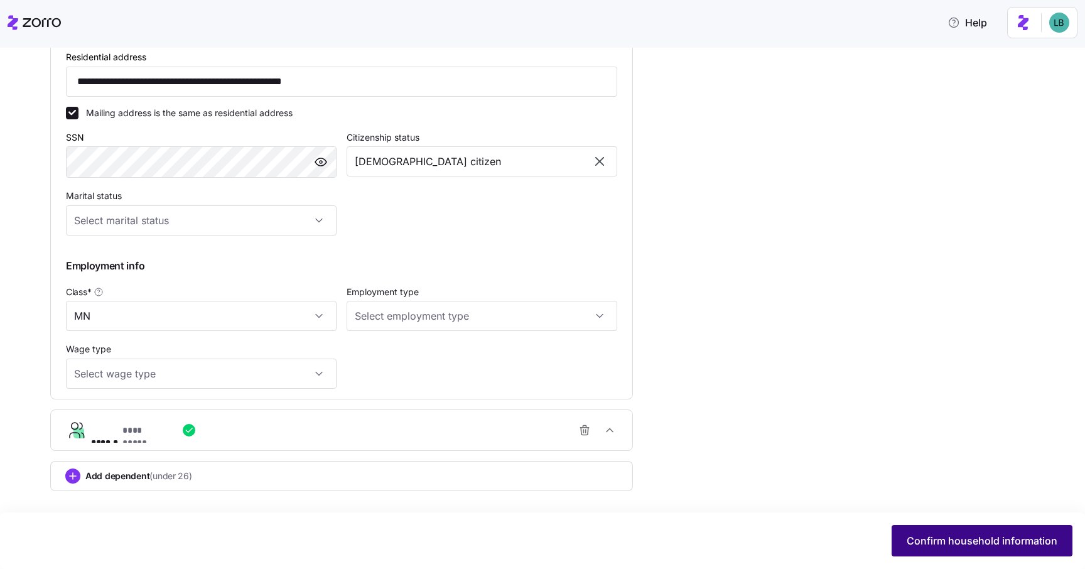
click at [932, 541] on span "Confirm household information" at bounding box center [982, 540] width 151 height 15
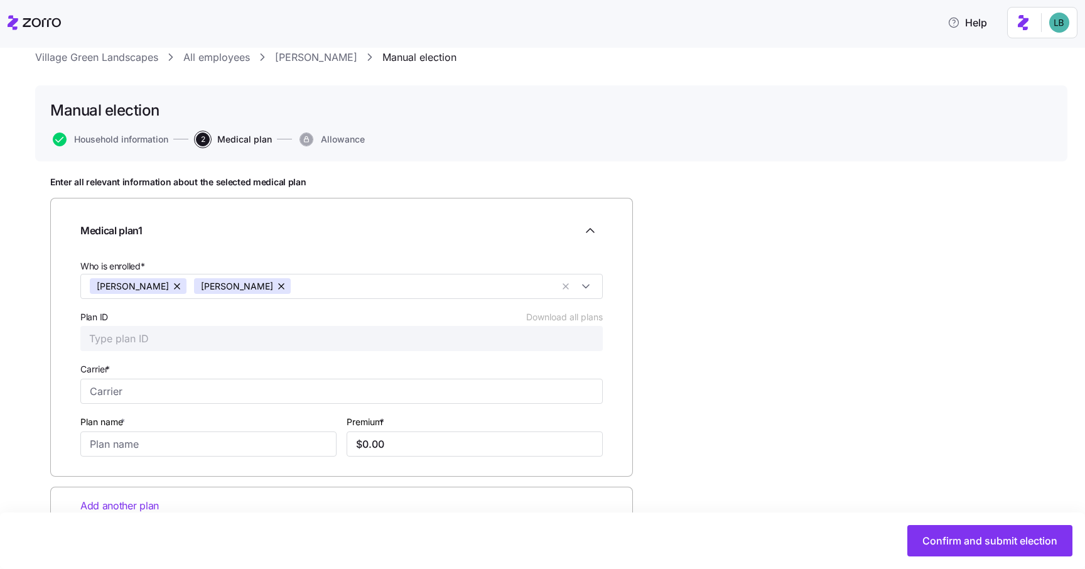
scroll to position [72, 0]
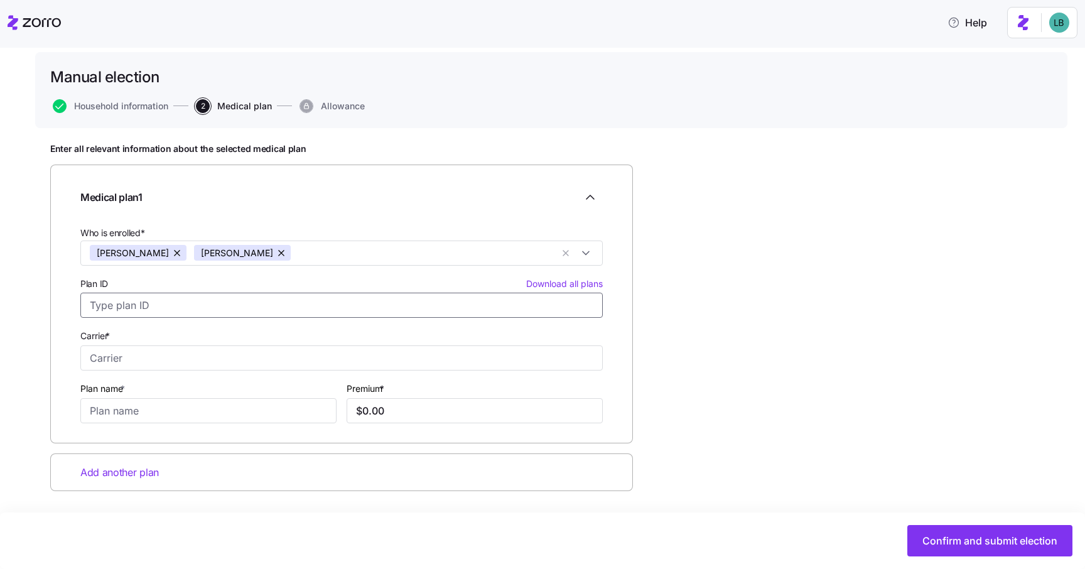
click at [202, 303] on input "Plan ID Download all plans" at bounding box center [341, 305] width 522 height 25
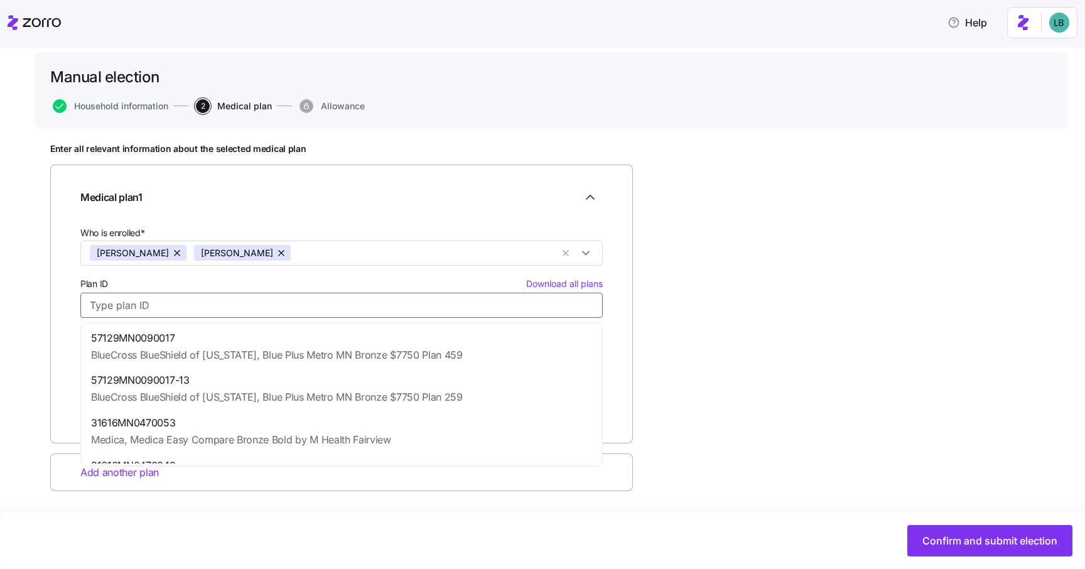
paste input "Bold by M Health Fairview and Medica Silver Share"
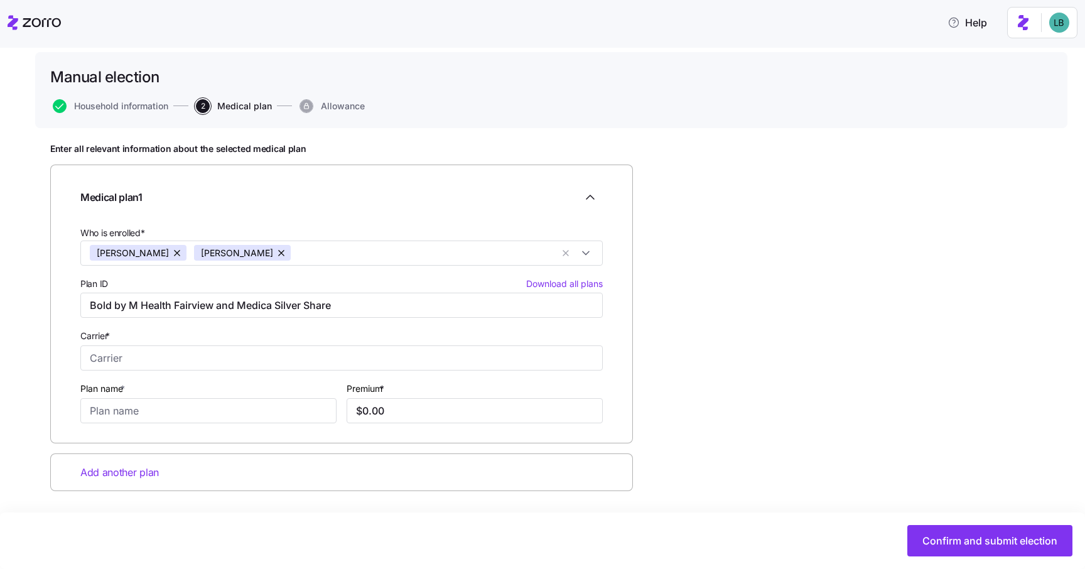
click at [424, 335] on div "Carrier *" at bounding box center [341, 349] width 522 height 43
click at [161, 308] on input "Bold by M Health Fairview and Medica Silver Share" at bounding box center [341, 305] width 522 height 25
paste input "31616MN0470027"
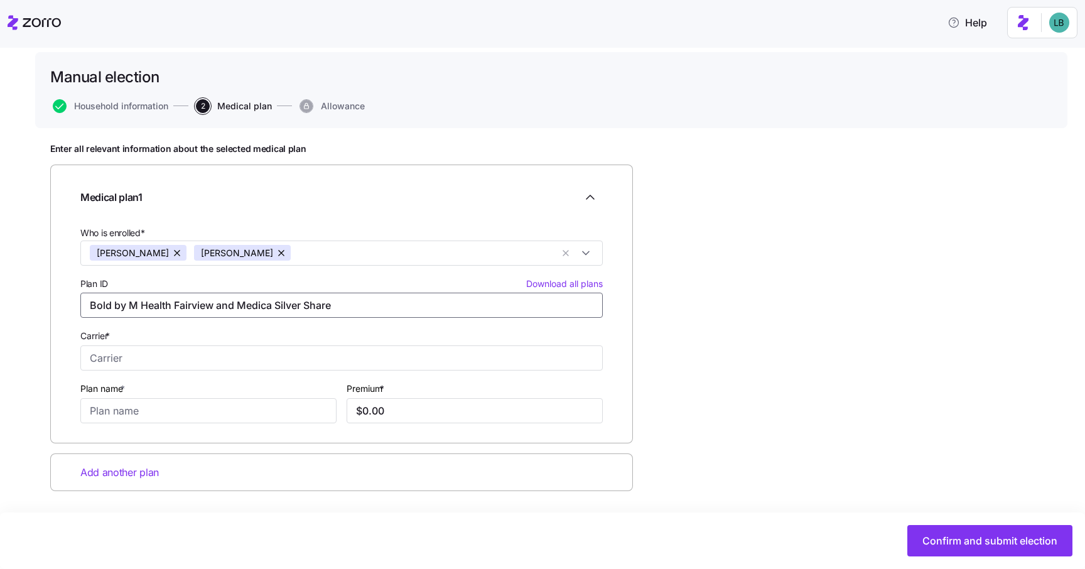
type input "31616MN0470027"
type input "Medica"
type input "Bold by M Health Fairview and Medica Silver Share"
type input "$1,470.25"
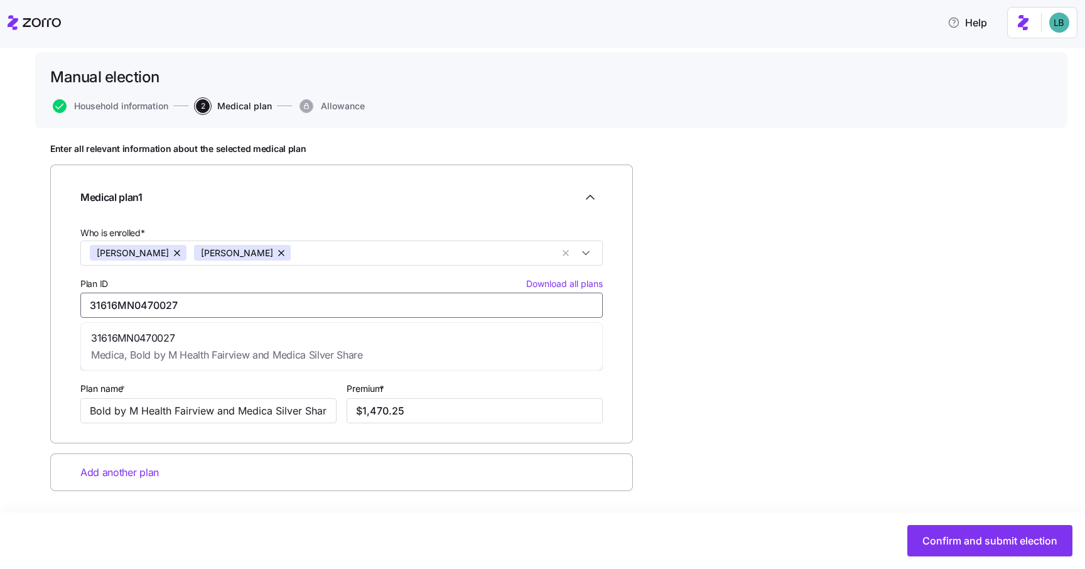
type input "31616MN0470027"
click at [416, 408] on input "$1,470.25" at bounding box center [475, 410] width 256 height 25
paste input "45.7"
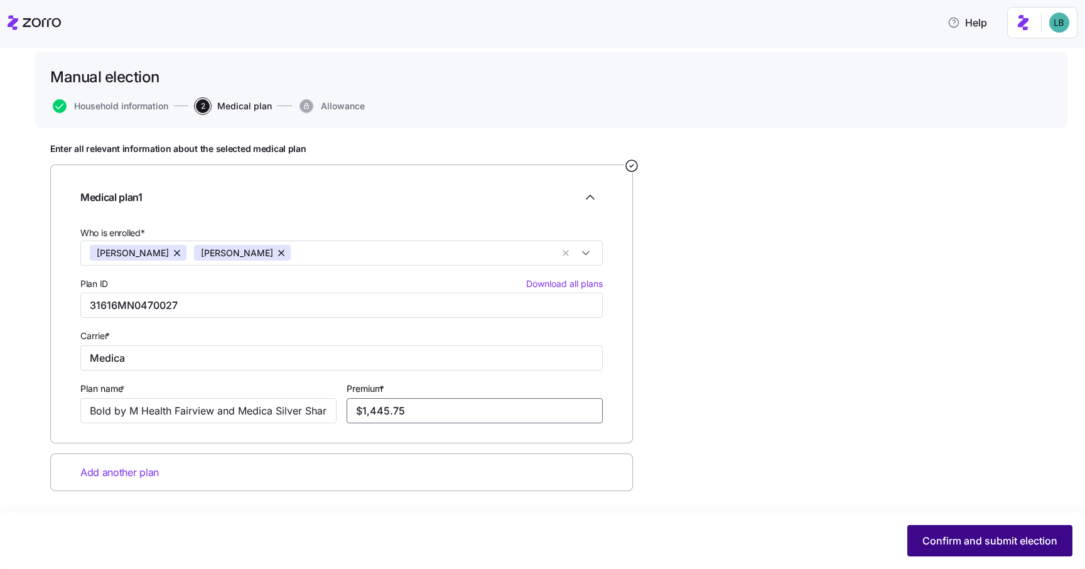
type input "$1,445.75"
click at [963, 546] on span "Confirm and submit election" at bounding box center [989, 540] width 135 height 15
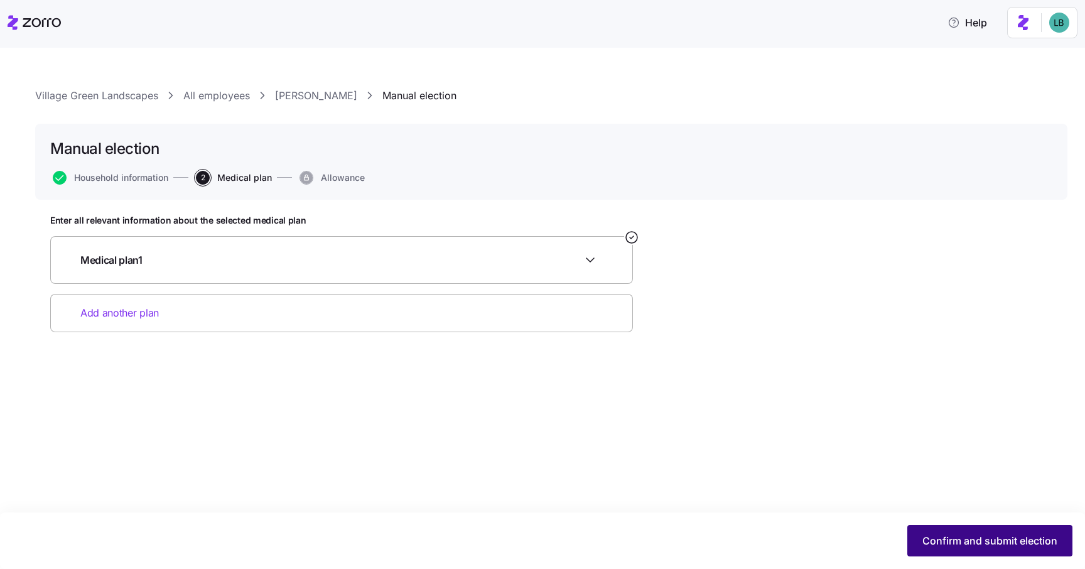
scroll to position [0, 0]
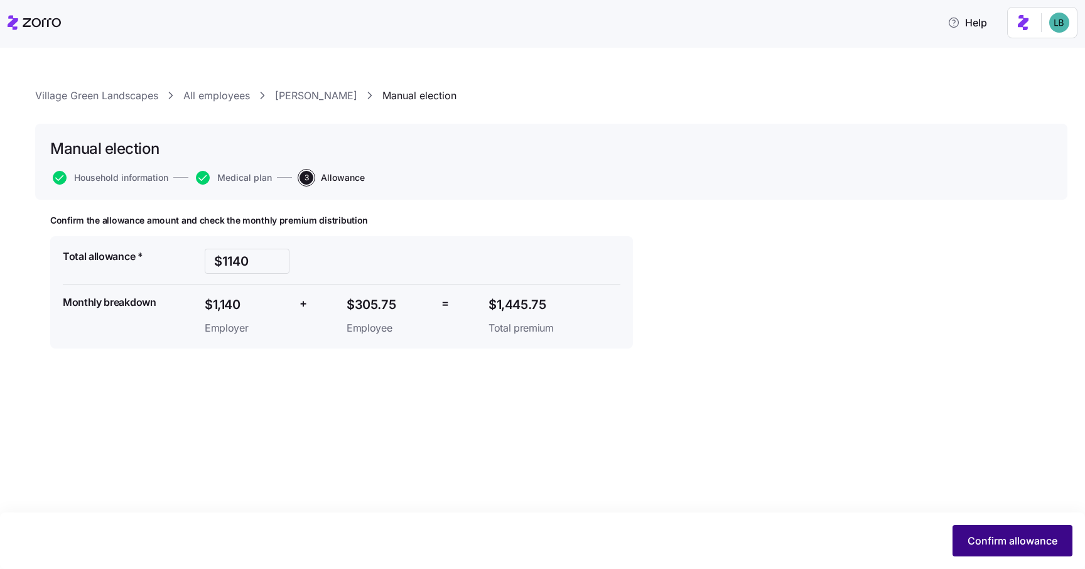
click at [985, 539] on span "Confirm allowance" at bounding box center [1013, 540] width 90 height 15
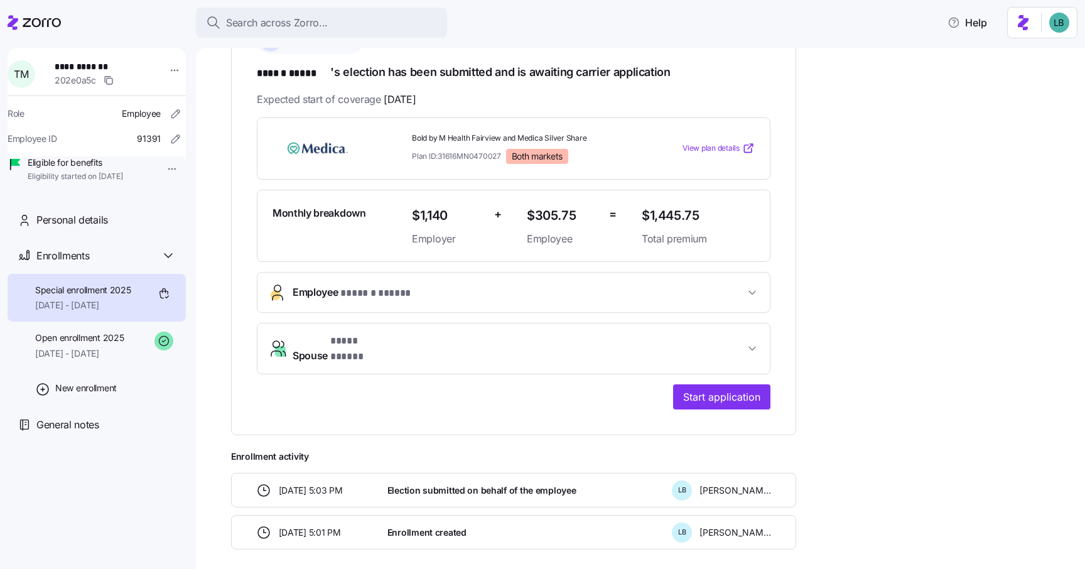
scroll to position [264, 0]
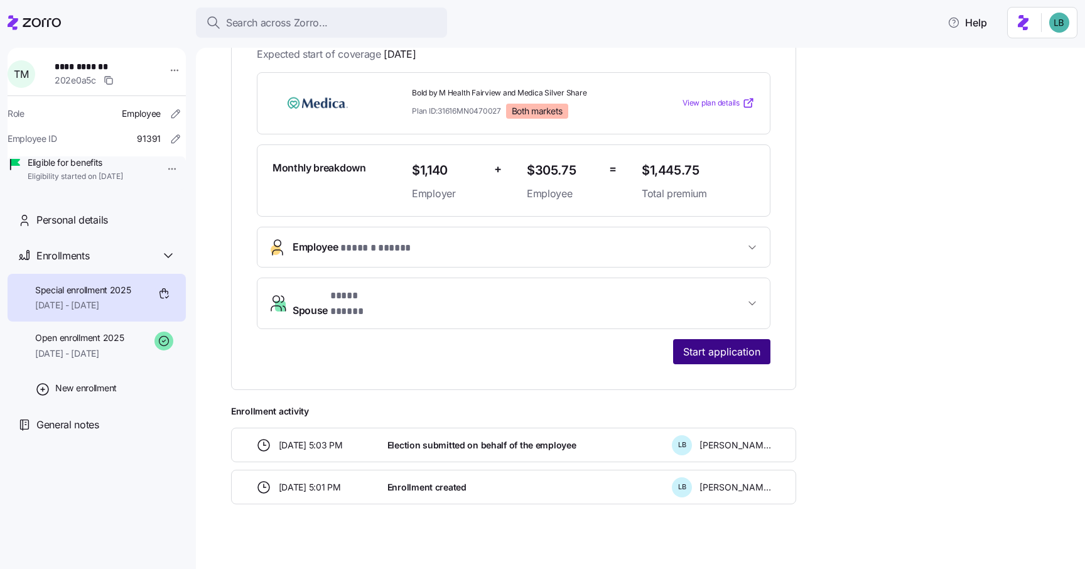
click at [732, 344] on span "Start application" at bounding box center [721, 351] width 77 height 15
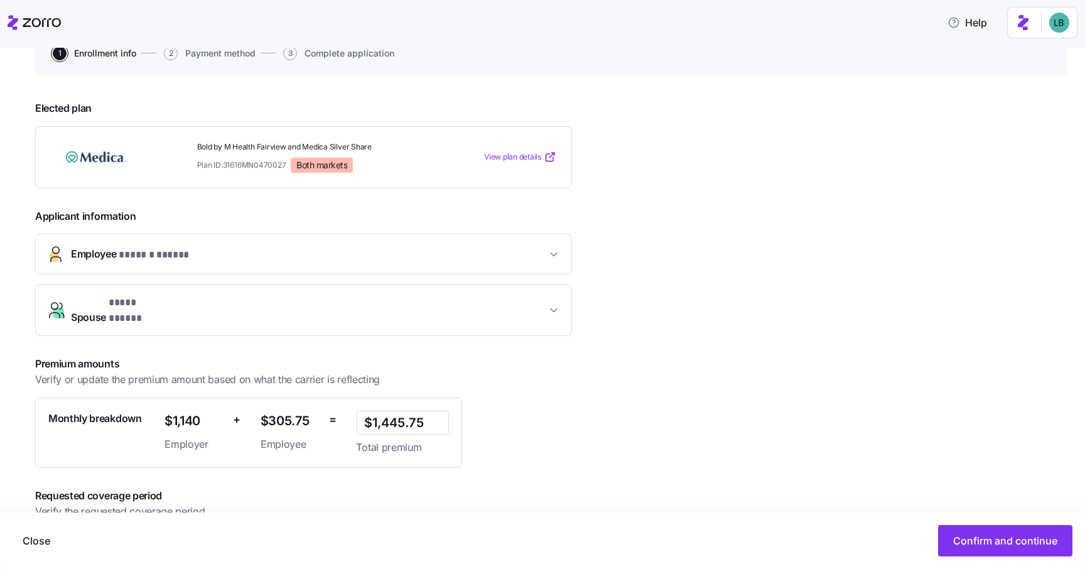
scroll to position [188, 0]
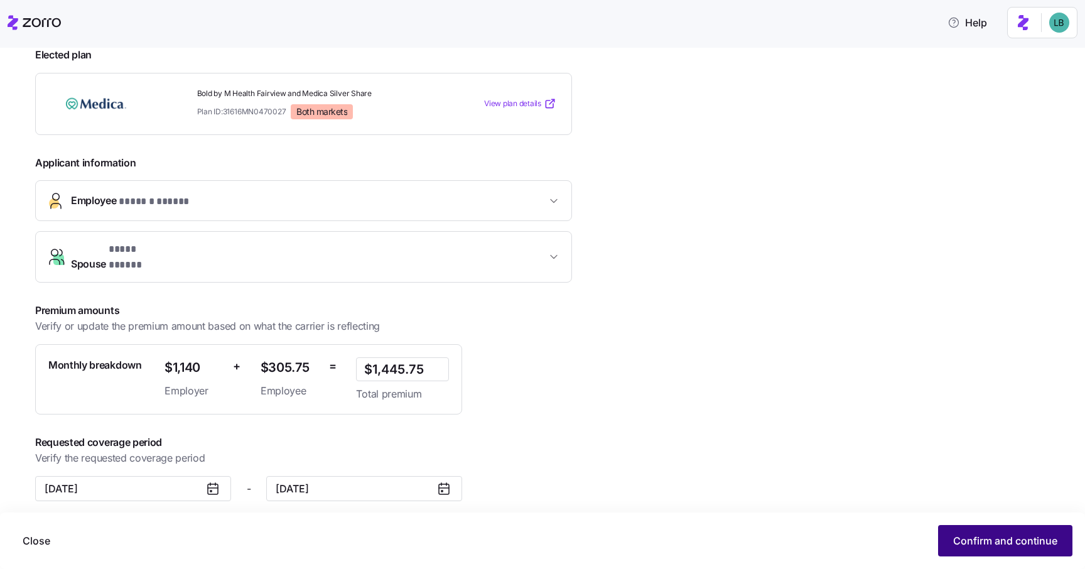
click at [967, 543] on span "Confirm and continue" at bounding box center [1005, 540] width 104 height 15
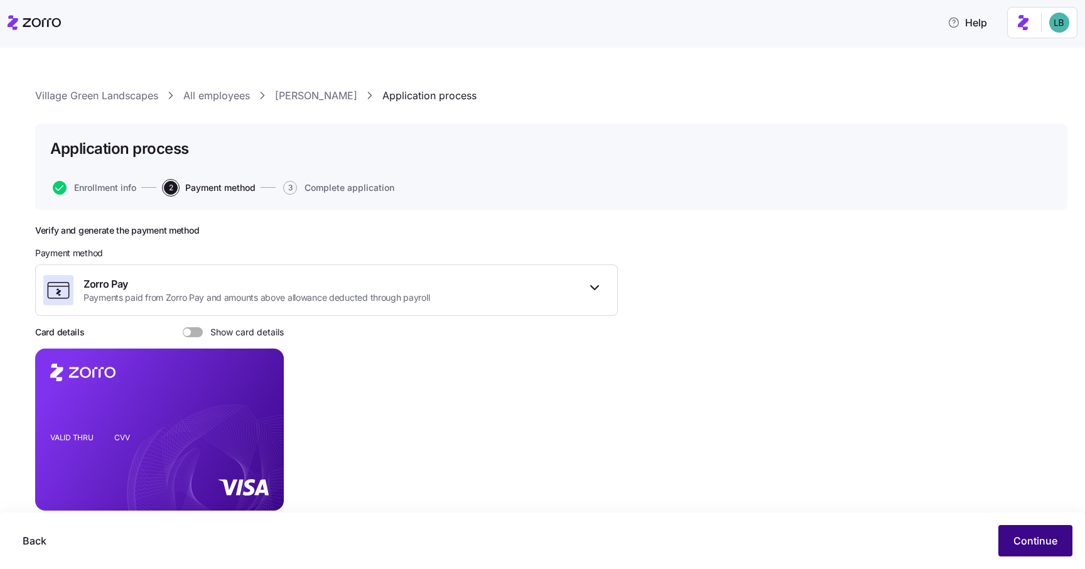
click at [1041, 544] on span "Continue" at bounding box center [1036, 540] width 44 height 15
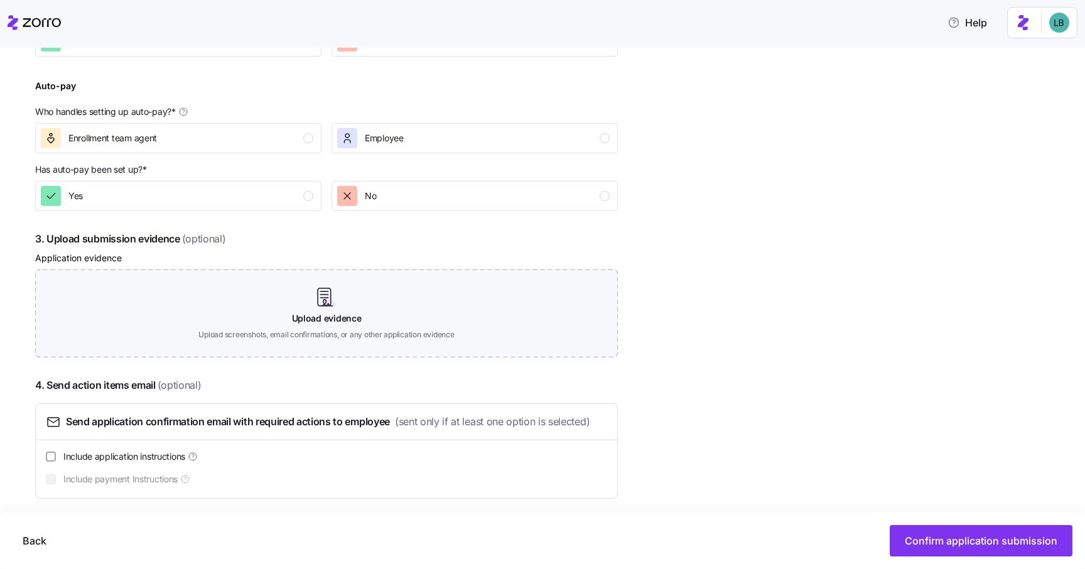
scroll to position [532, 0]
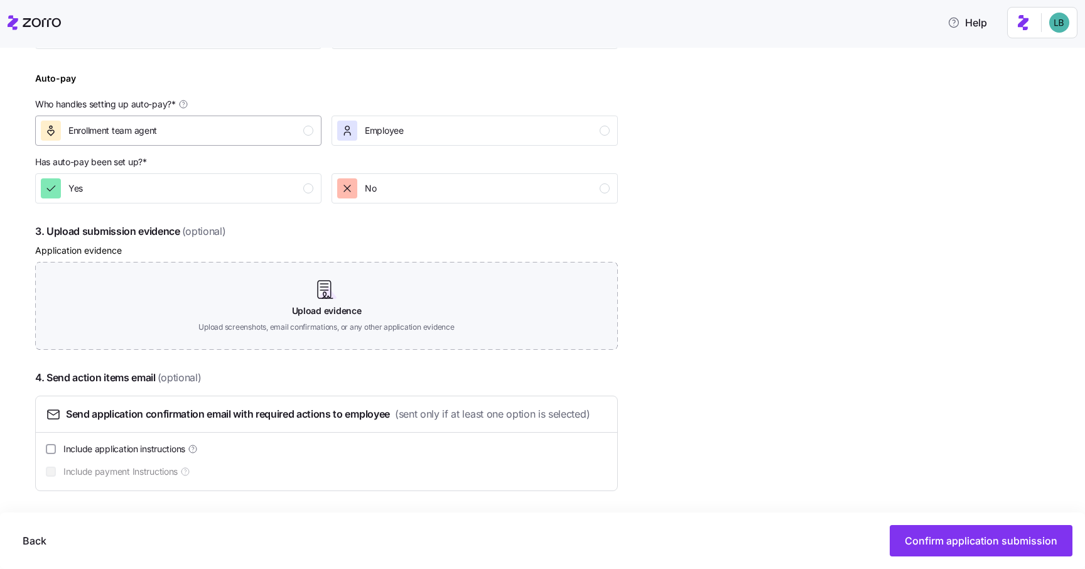
click at [307, 129] on div "button" at bounding box center [308, 131] width 10 height 10
click at [305, 182] on div "Yes" at bounding box center [177, 188] width 273 height 20
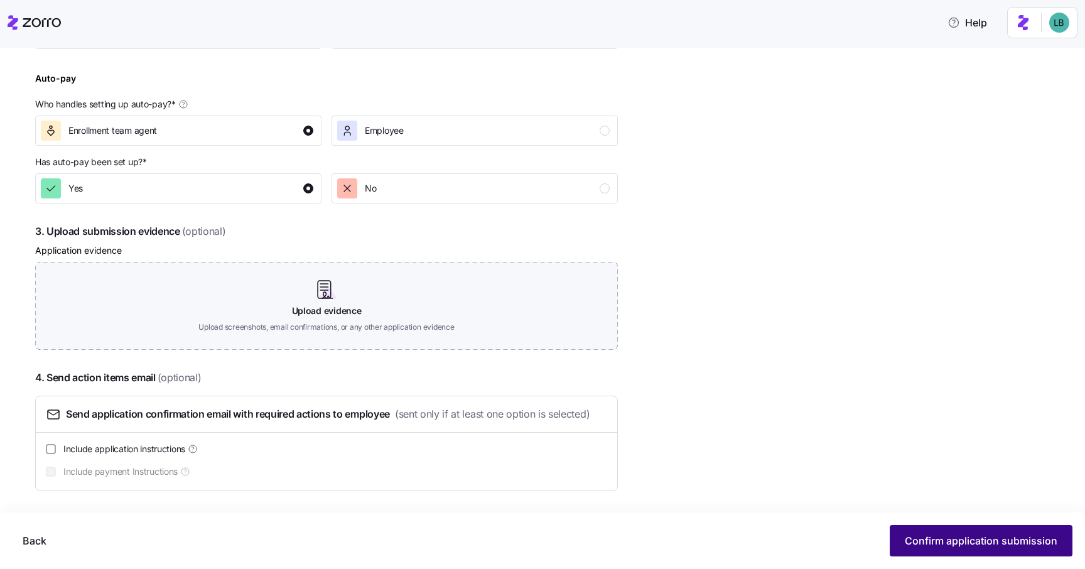
click at [948, 539] on span "Confirm application submission" at bounding box center [981, 540] width 153 height 15
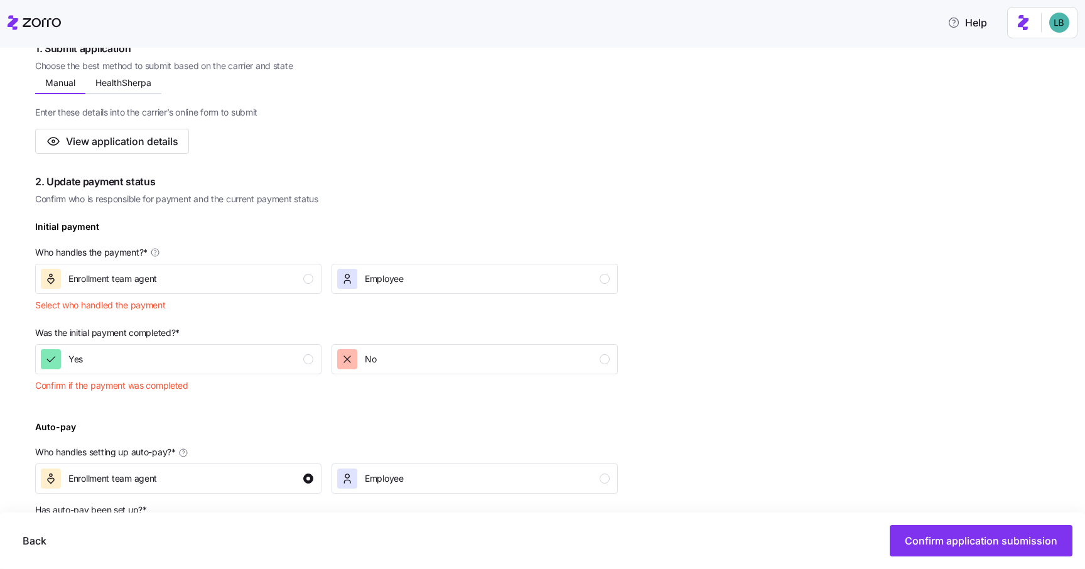
scroll to position [230, 0]
click at [288, 280] on div "Enrollment team agent" at bounding box center [177, 278] width 273 height 20
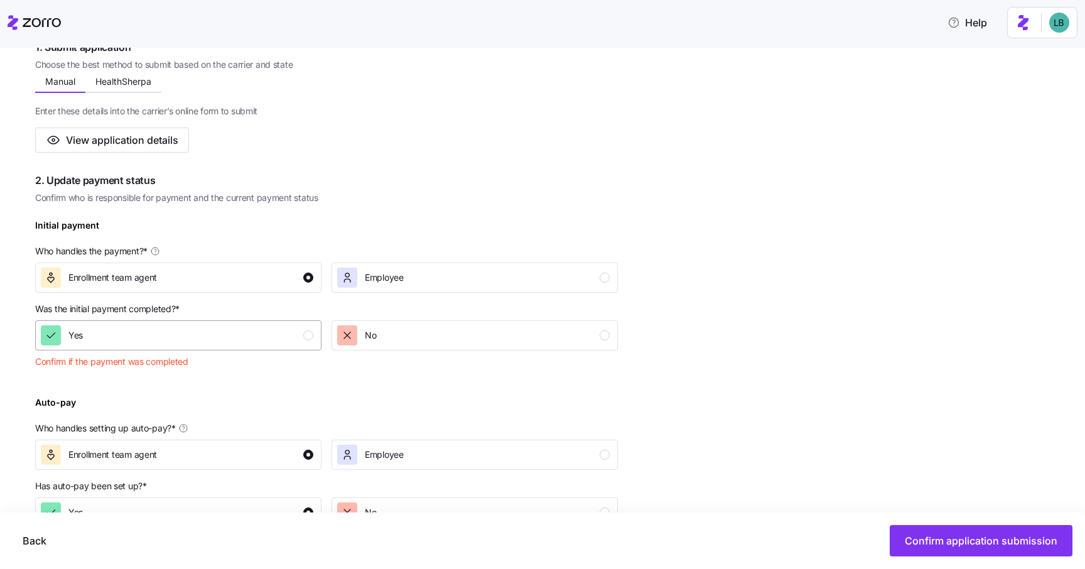
click at [286, 338] on div "Yes" at bounding box center [177, 335] width 273 height 20
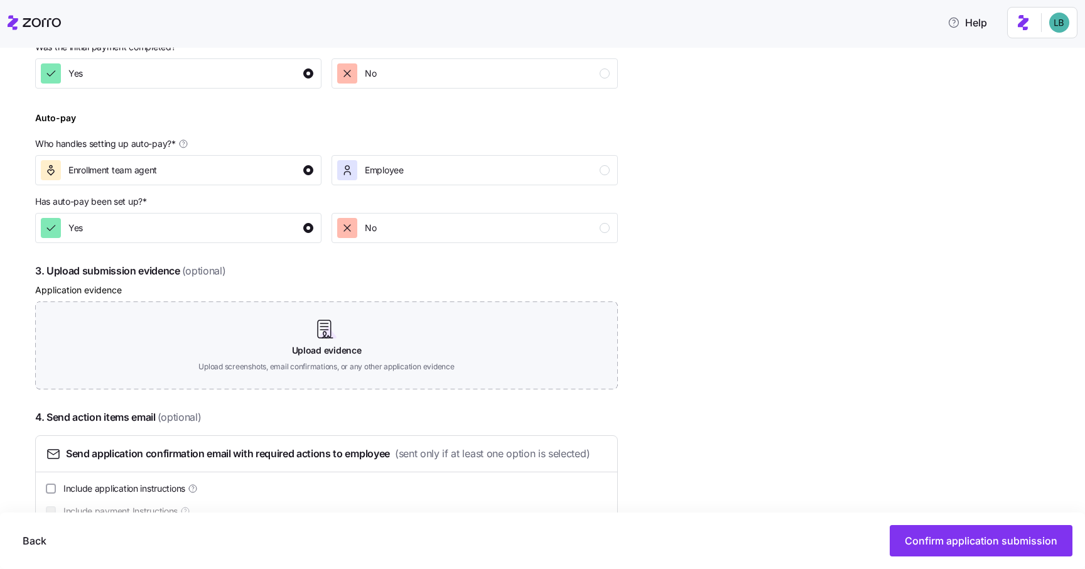
scroll to position [532, 0]
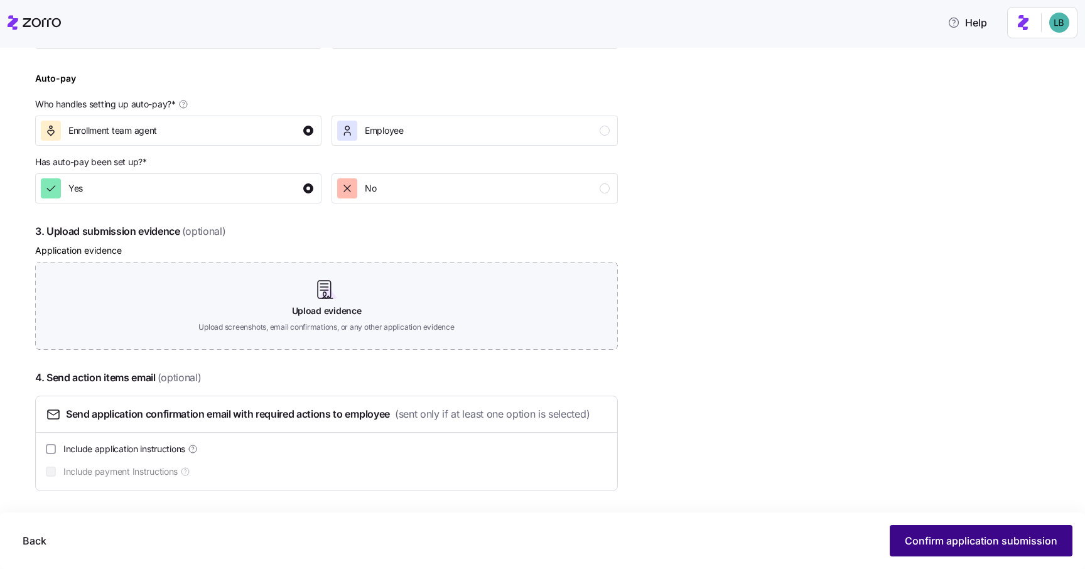
click at [995, 549] on button "Confirm application submission" at bounding box center [981, 540] width 183 height 31
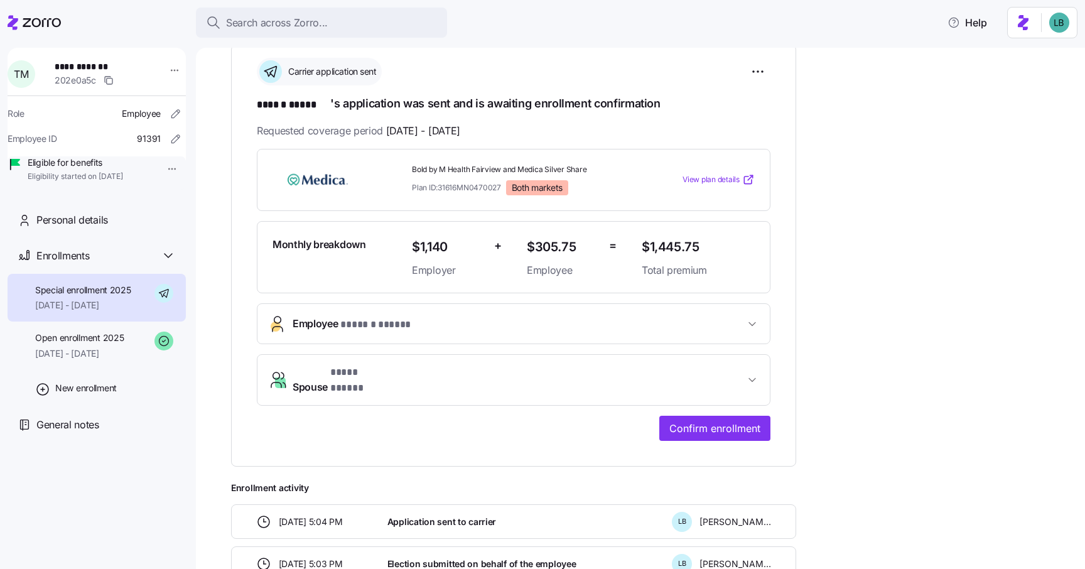
scroll to position [214, 0]
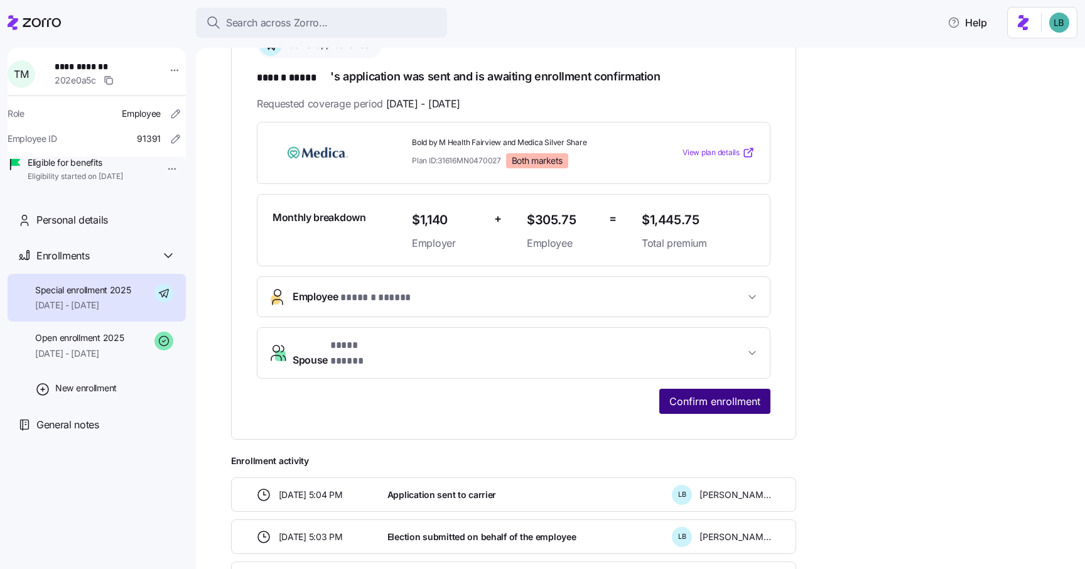
click at [720, 394] on span "Confirm enrollment" at bounding box center [714, 401] width 91 height 15
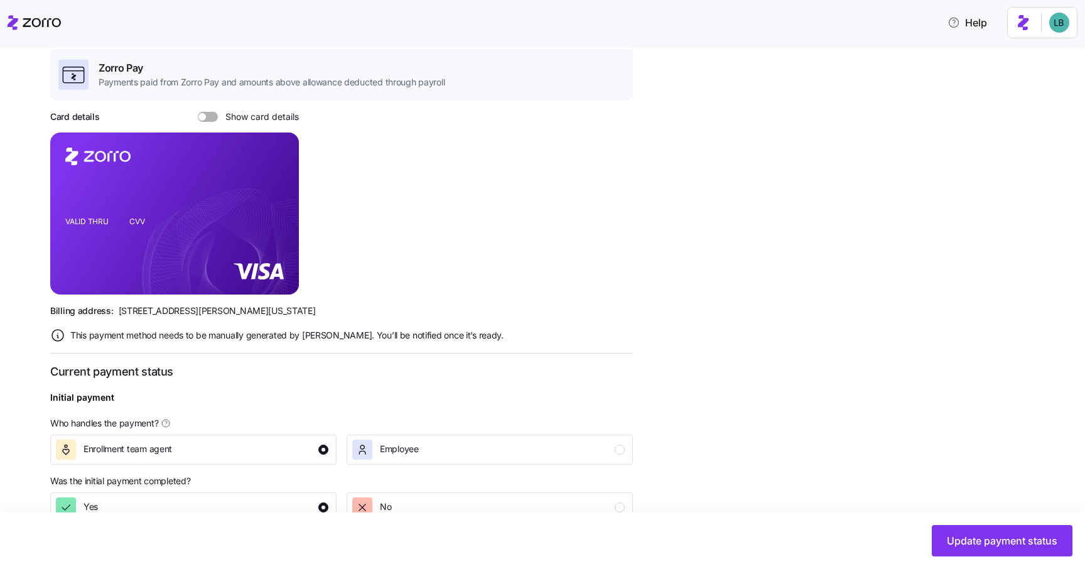
scroll to position [208, 0]
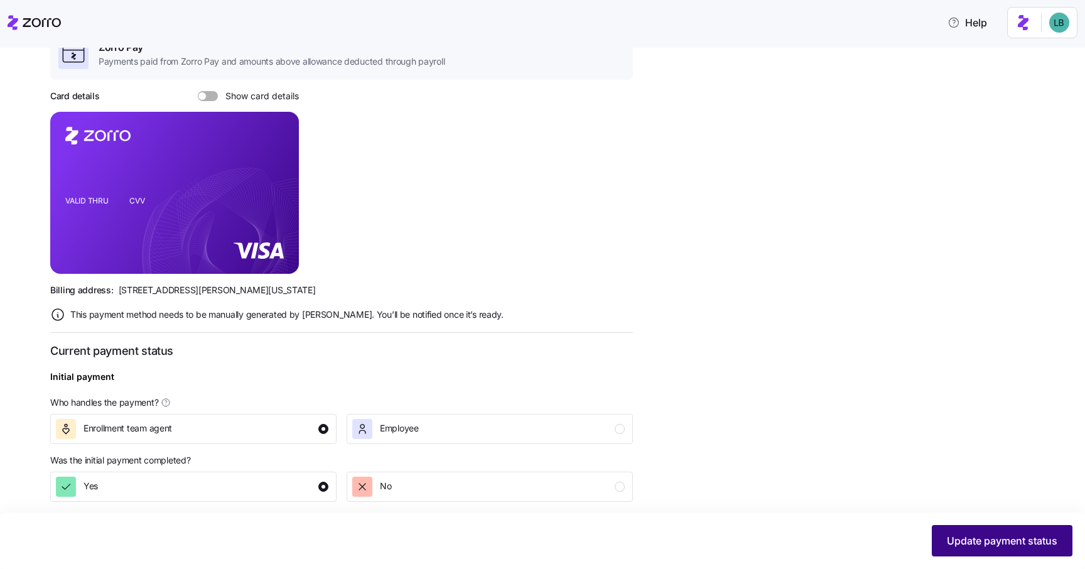
click at [1031, 543] on span "Update payment status" at bounding box center [1002, 540] width 111 height 15
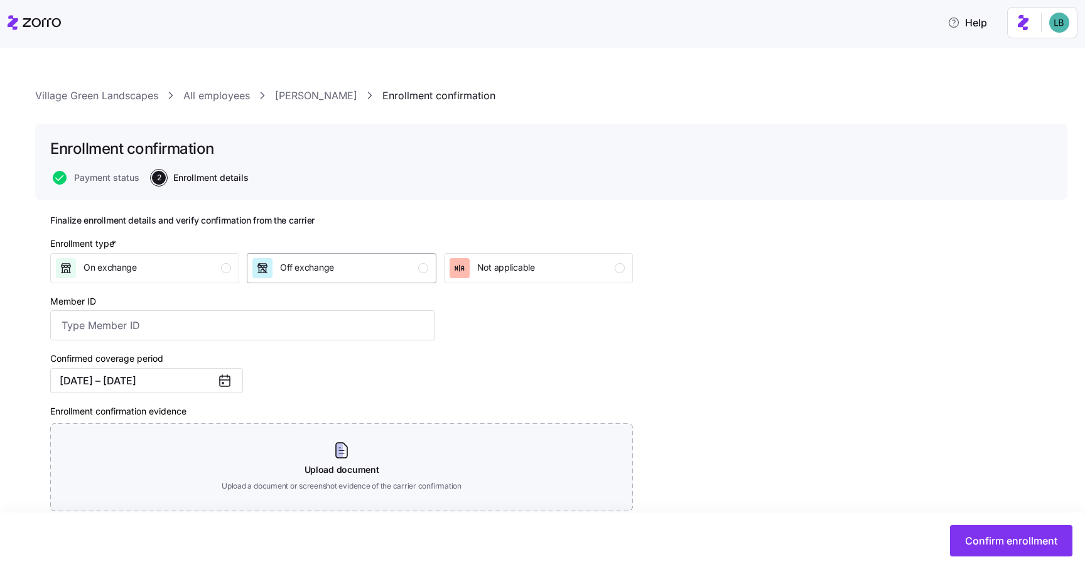
click at [418, 274] on div "Off exchange" at bounding box center [339, 268] width 175 height 20
click at [991, 543] on span "Confirm enrollment" at bounding box center [1011, 540] width 92 height 15
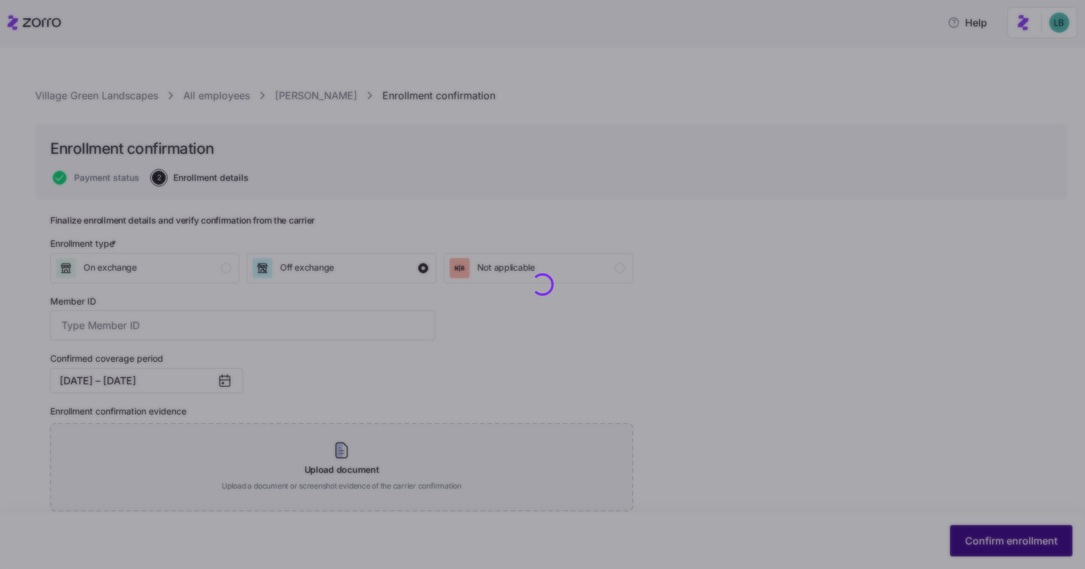
checkbox input "false"
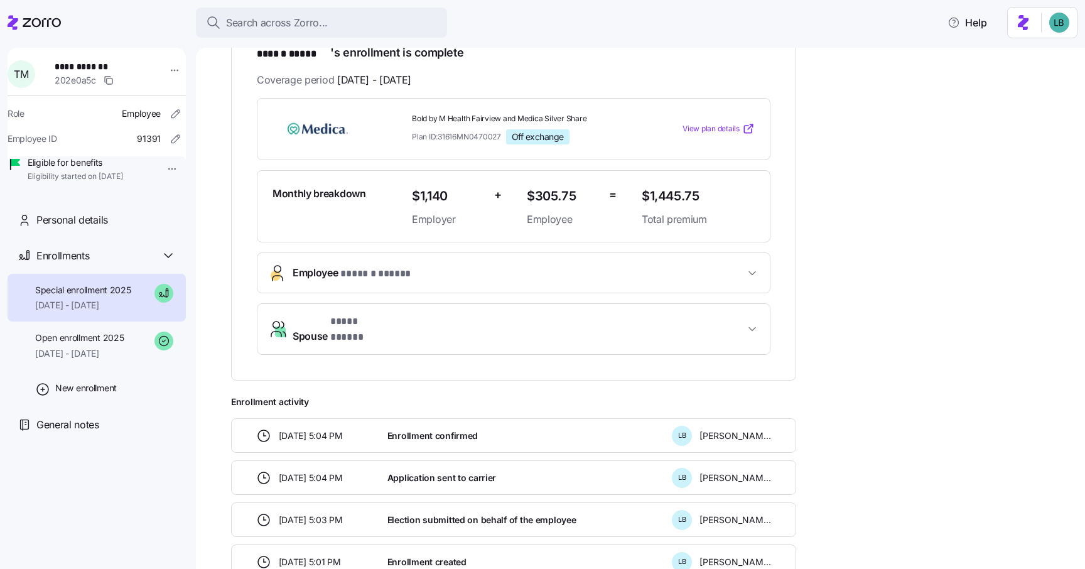
scroll to position [313, 0]
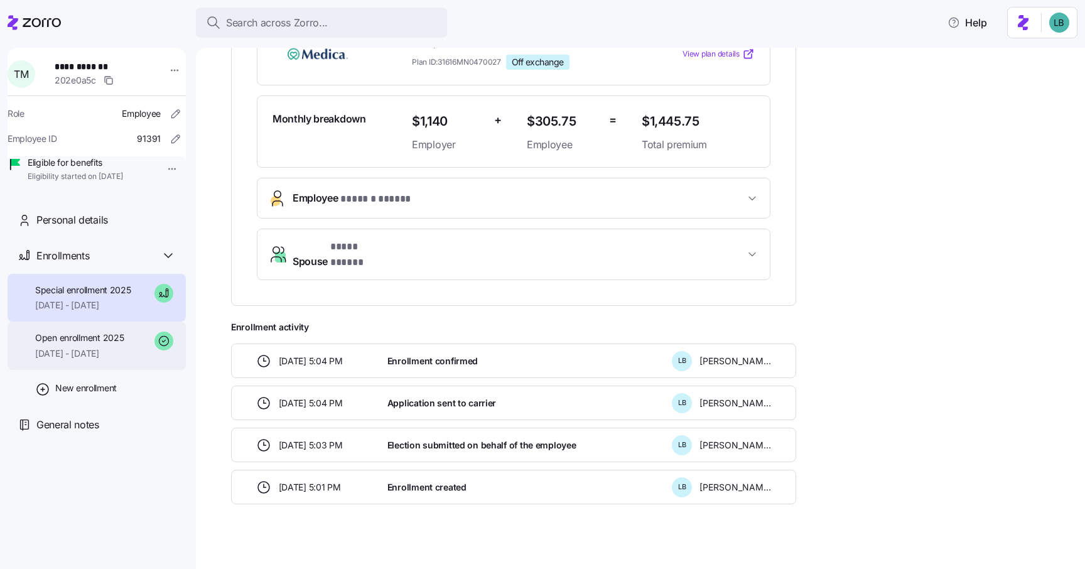
click at [94, 360] on div "Open enrollment 2025 01/01/2025 - 09/30/2025" at bounding box center [79, 346] width 89 height 28
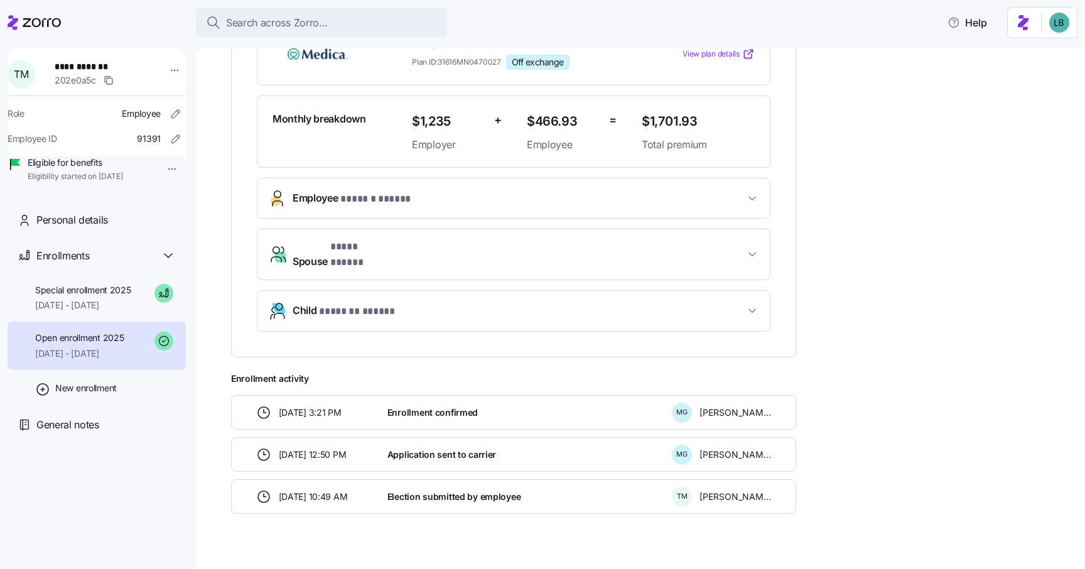
scroll to position [313, 0]
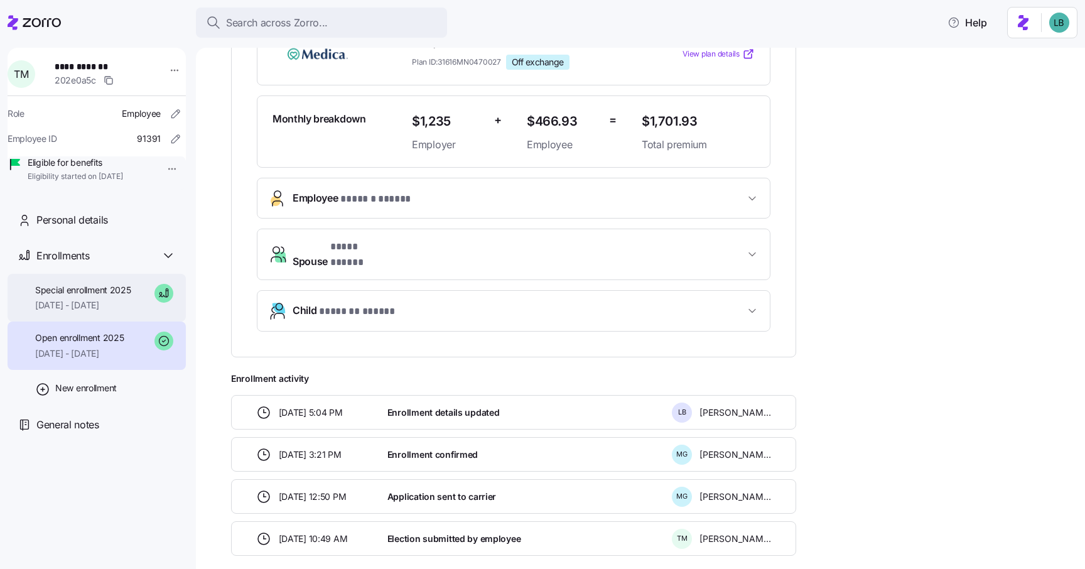
click at [94, 296] on span "Special enrollment 2025" at bounding box center [83, 290] width 96 height 13
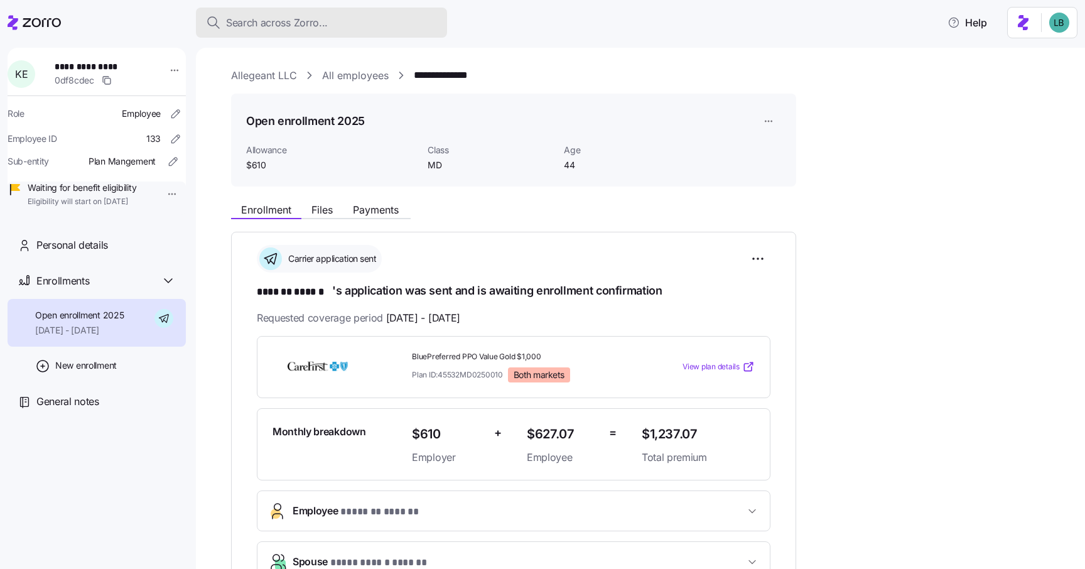
click at [245, 21] on span "Search across Zorro..." at bounding box center [277, 23] width 102 height 16
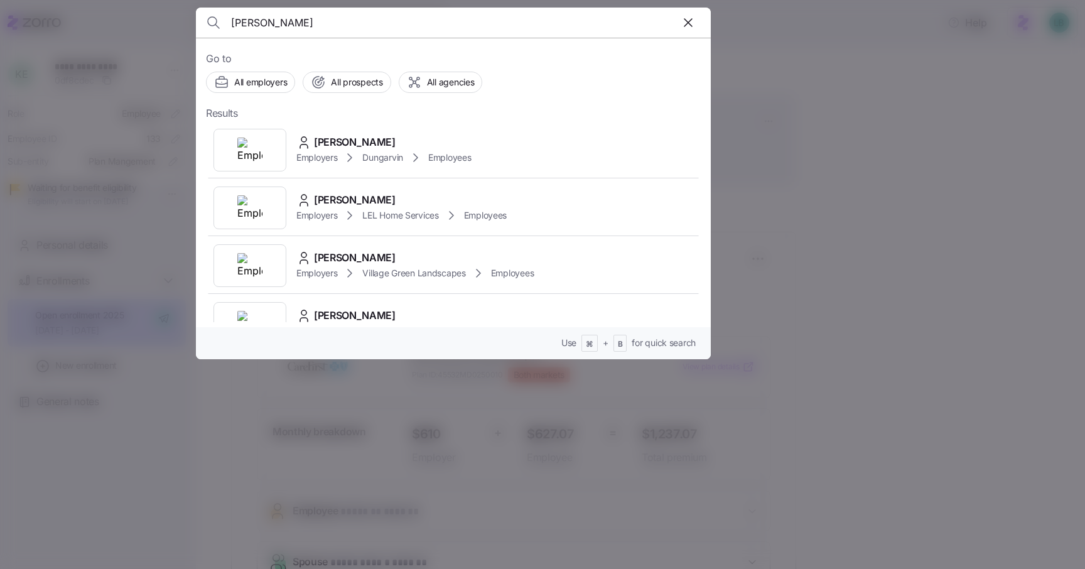
type input "[PERSON_NAME]"
click at [354, 141] on span "[PERSON_NAME]" at bounding box center [355, 142] width 82 height 16
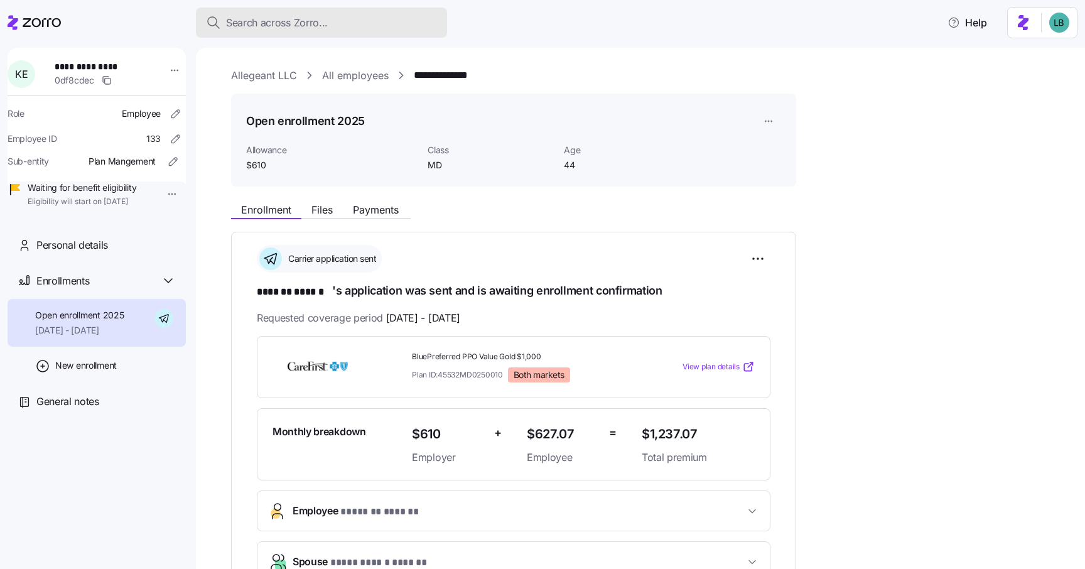
click at [256, 33] on button "Search across Zorro..." at bounding box center [321, 23] width 251 height 30
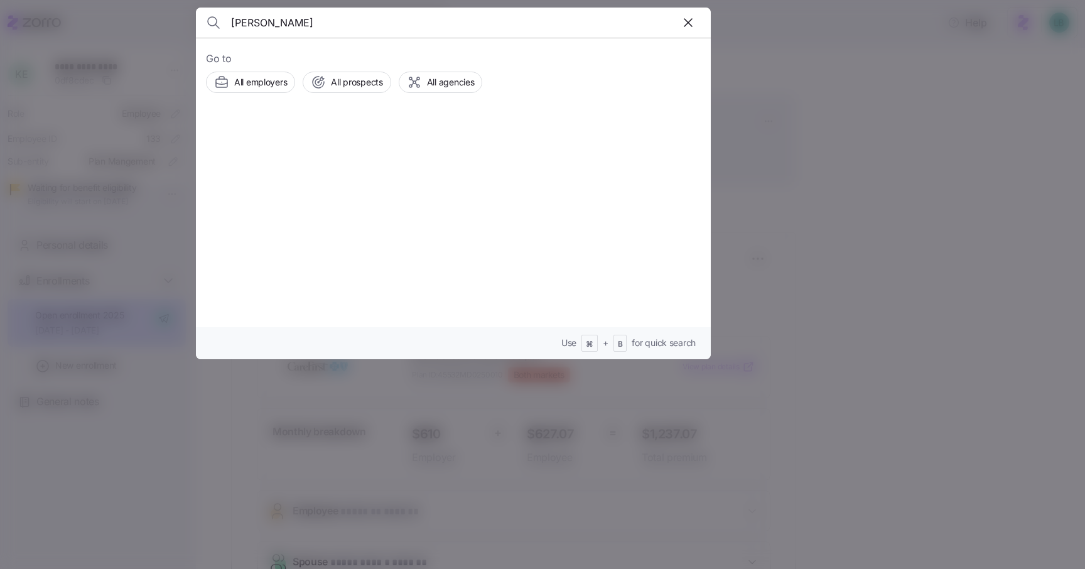
type input "[PERSON_NAME]"
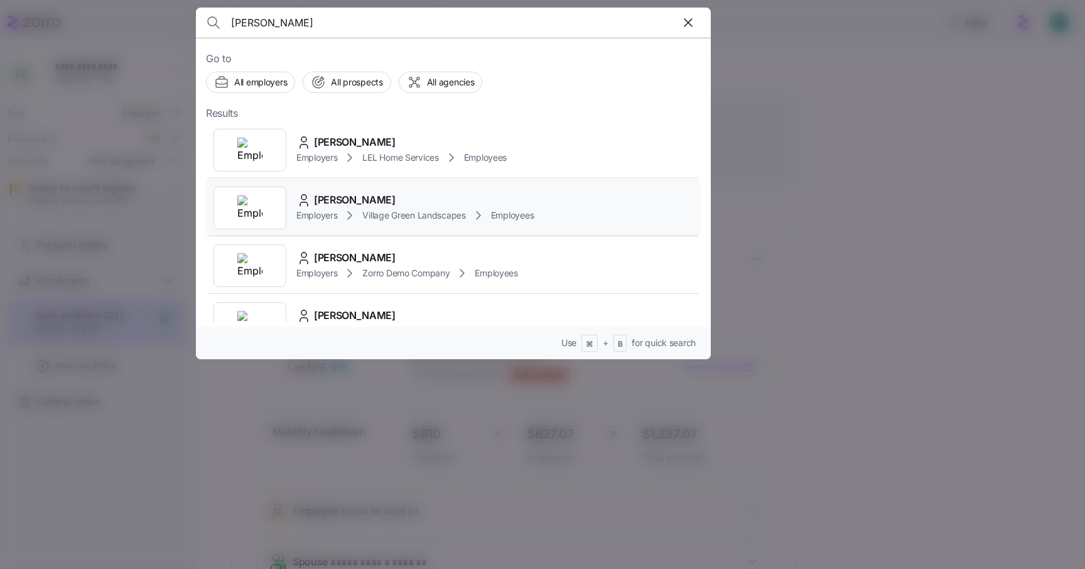
click at [345, 198] on span "[PERSON_NAME]" at bounding box center [355, 200] width 82 height 16
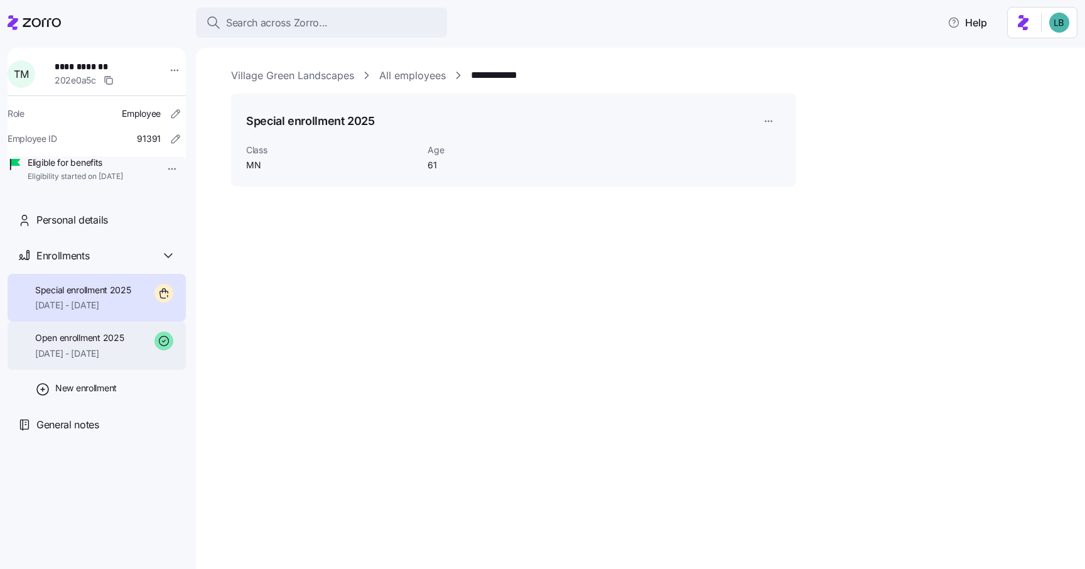
click at [102, 344] on span "Open enrollment 2025" at bounding box center [79, 338] width 89 height 13
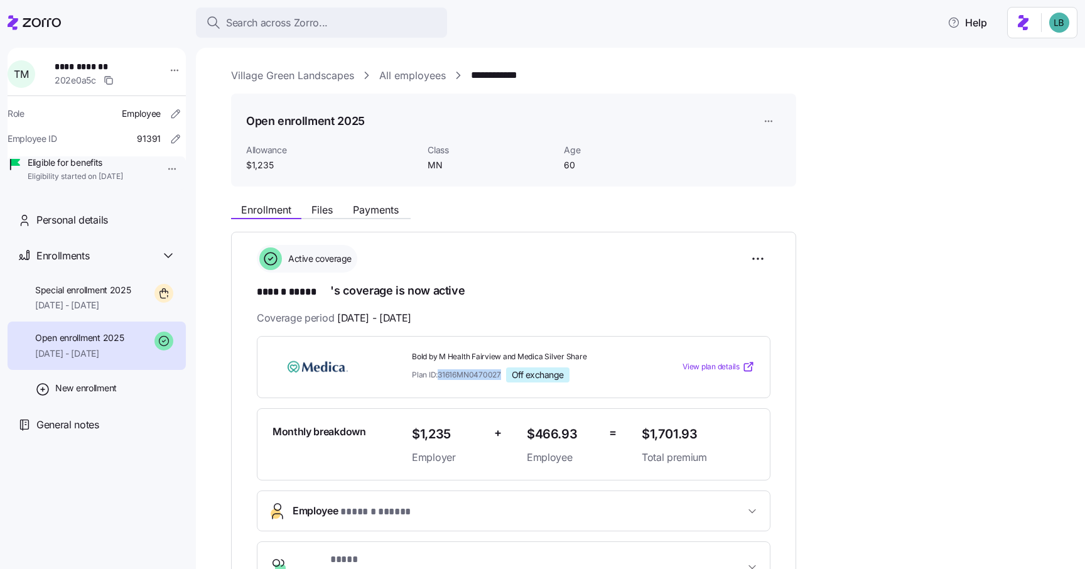
drag, startPoint x: 501, startPoint y: 376, endPoint x: 441, endPoint y: 376, distance: 60.3
click at [441, 376] on span "Plan ID: 31616MN0470027" at bounding box center [456, 374] width 89 height 11
copy span "31616MN0470027"
